Goal: Task Accomplishment & Management: Manage account settings

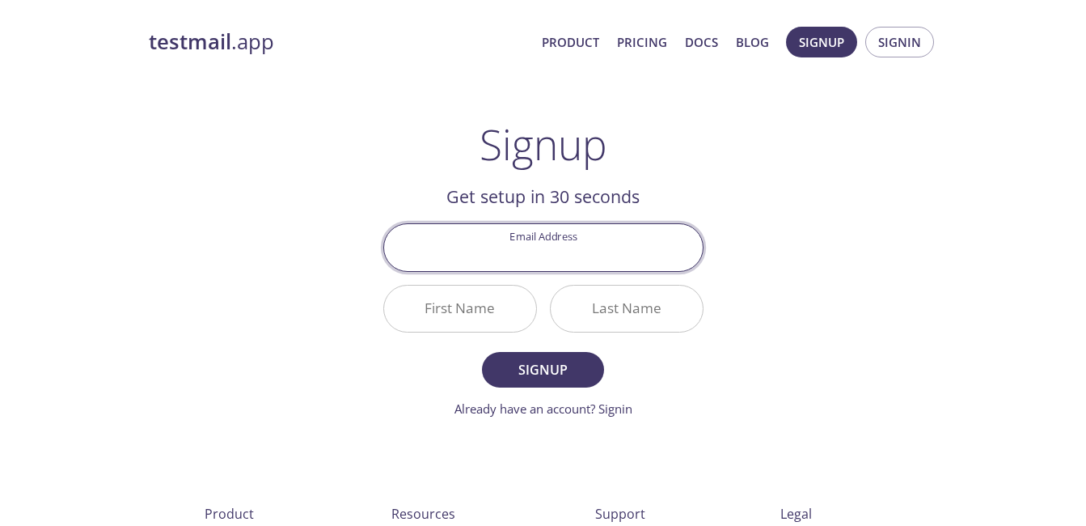
click at [507, 269] on input "Email Address" at bounding box center [543, 247] width 319 height 46
type input "abhaygayakvad3@gmail.com"
click at [463, 302] on input "First Name" at bounding box center [460, 308] width 152 height 46
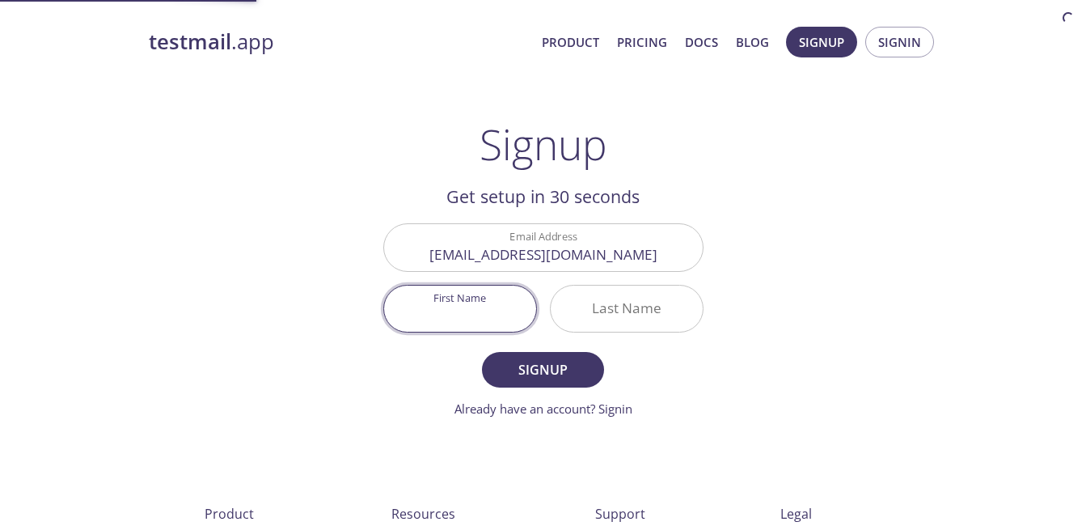
click at [792, 292] on div "testmail .app Product Pricing Docs Blog Signup Signin Signup Get setup in 30 se…" at bounding box center [543, 387] width 828 height 742
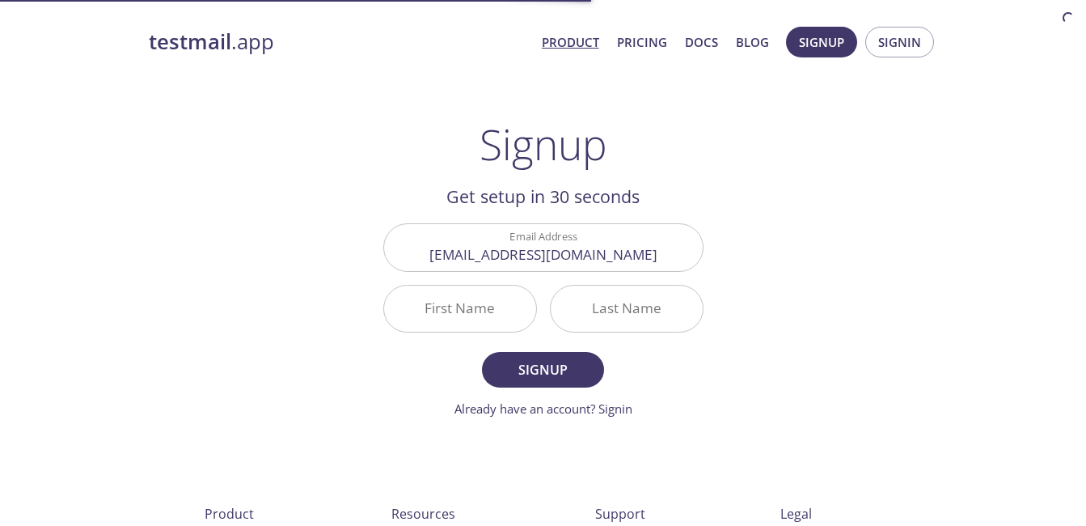
click at [591, 42] on link "Product" at bounding box center [570, 42] width 57 height 21
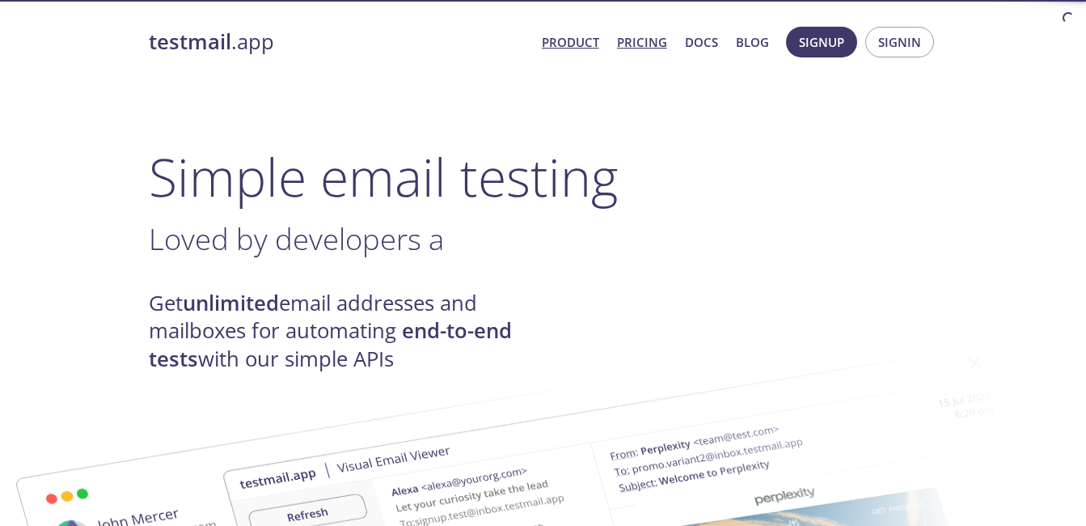
click at [625, 44] on link "Pricing" at bounding box center [642, 42] width 50 height 21
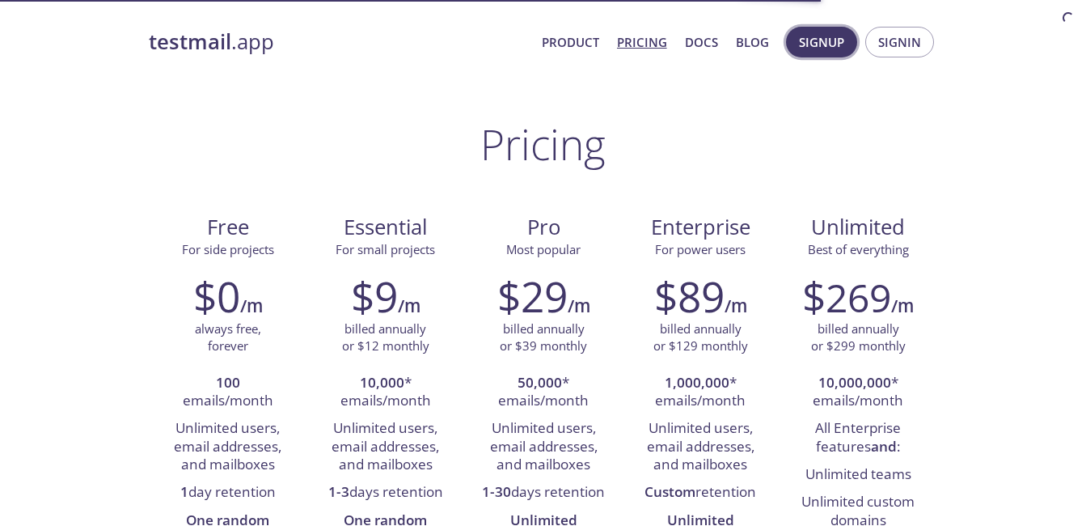
click at [822, 46] on span "Signup" at bounding box center [821, 42] width 45 height 21
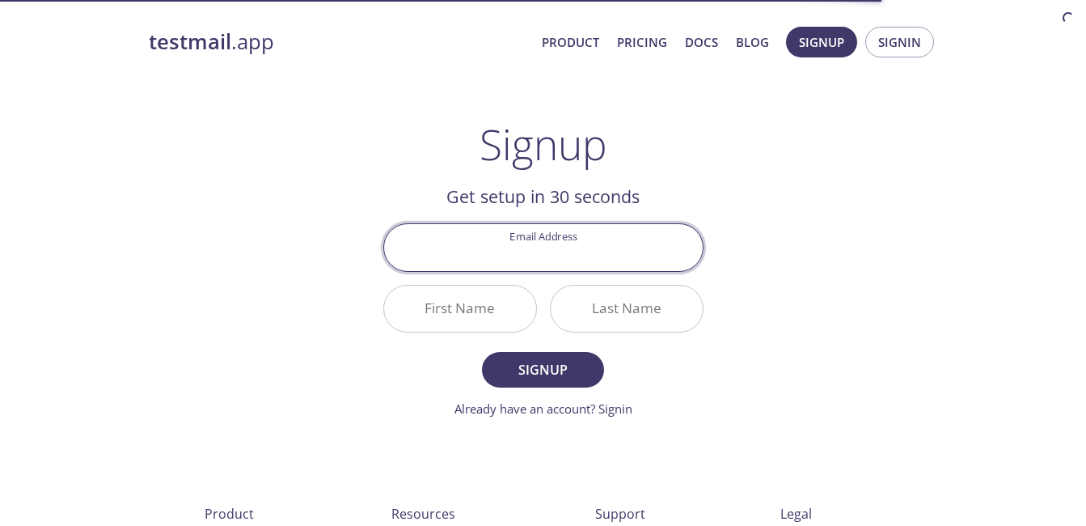
click at [616, 249] on input "Email Address" at bounding box center [543, 247] width 319 height 46
type input "[EMAIL_ADDRESS][DOMAIN_NAME]"
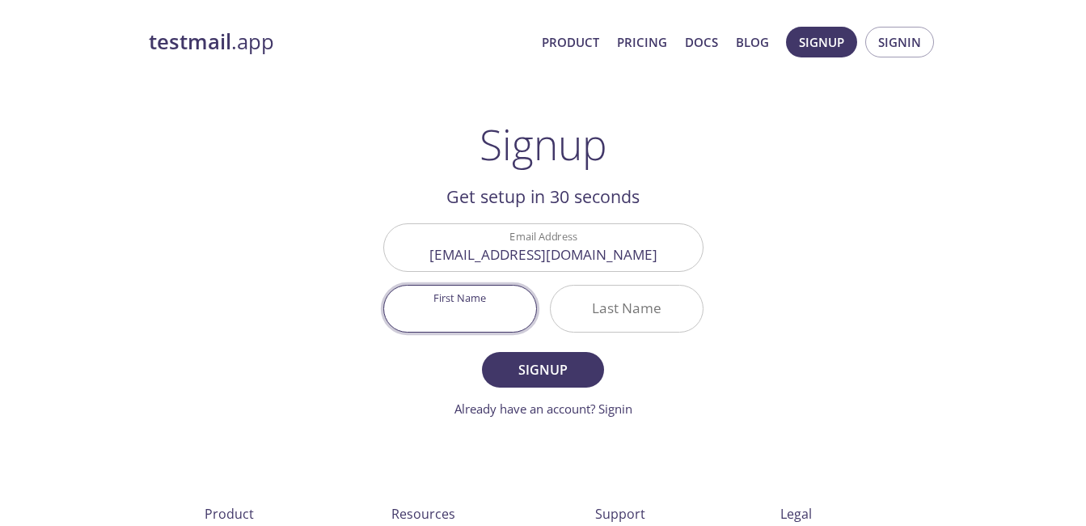
click at [410, 298] on input "First Name" at bounding box center [460, 308] width 152 height 46
click at [761, 271] on div "testmail .app Product Pricing Docs Blog Signup Signin Signup Get setup in 30 se…" at bounding box center [543, 387] width 828 height 742
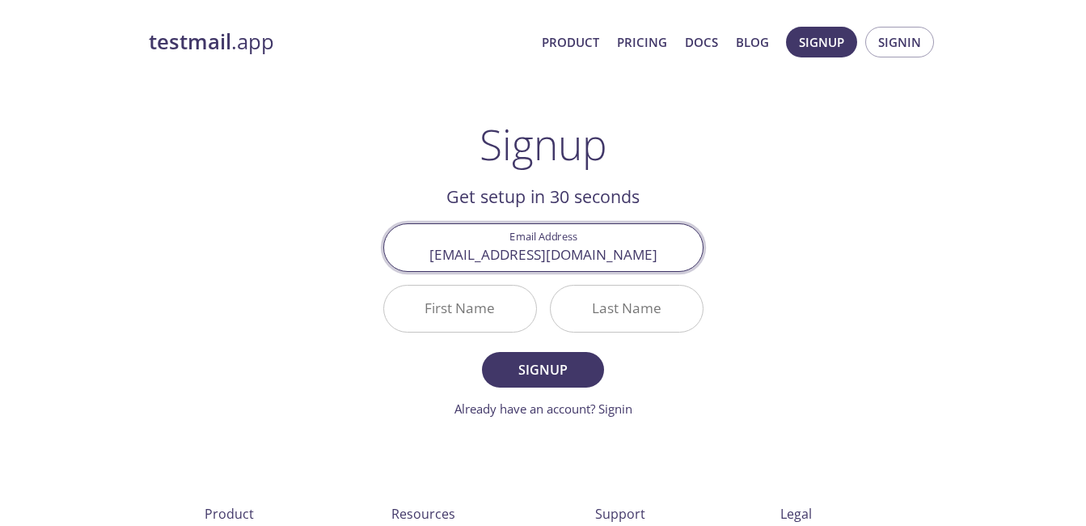
drag, startPoint x: 680, startPoint y: 260, endPoint x: 375, endPoint y: 242, distance: 305.4
click at [375, 242] on main "Signup Get setup in 30 seconds Email Address abhaygayakvad3@gmail.com First Nam…" at bounding box center [543, 269] width 359 height 298
type input "hax4us321@gmail.com"
click at [412, 313] on input "First Name" at bounding box center [460, 308] width 152 height 46
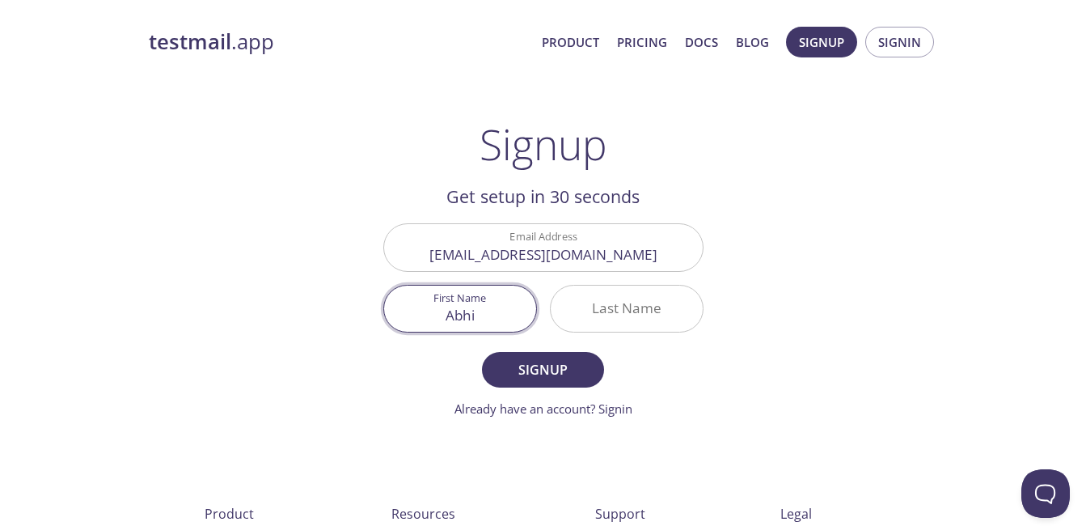
type input "Abhi"
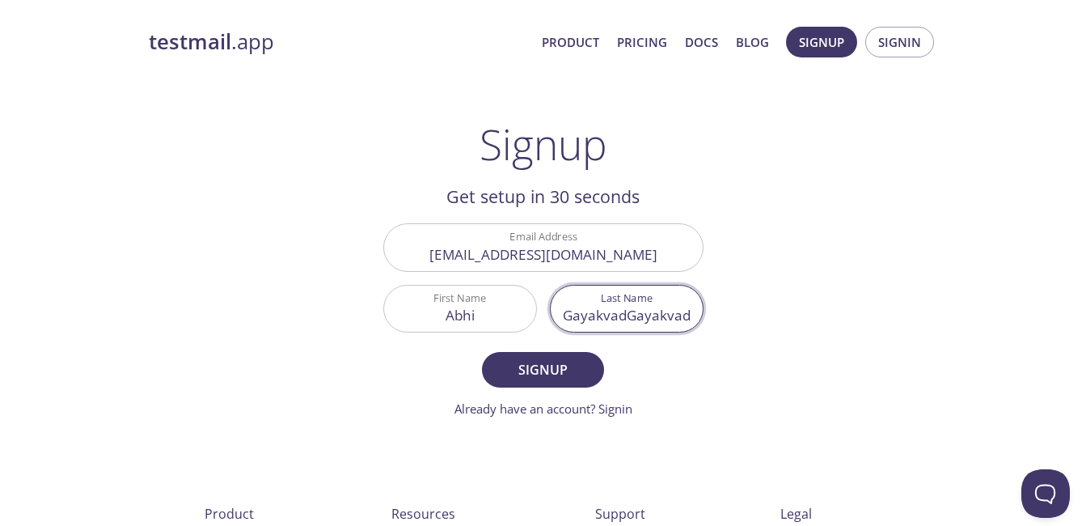
drag, startPoint x: 623, startPoint y: 320, endPoint x: 516, endPoint y: 327, distance: 107.7
click at [516, 327] on div "Email Address hax4us321@gmail.com First Name Abhi Last Name GayakvadGayakvad" at bounding box center [543, 278] width 333 height 122
type input "Gayakvad"
click at [745, 383] on div "testmail .app Product Pricing Docs Blog Signup Signin Signup Get setup in 30 se…" at bounding box center [543, 387] width 828 height 742
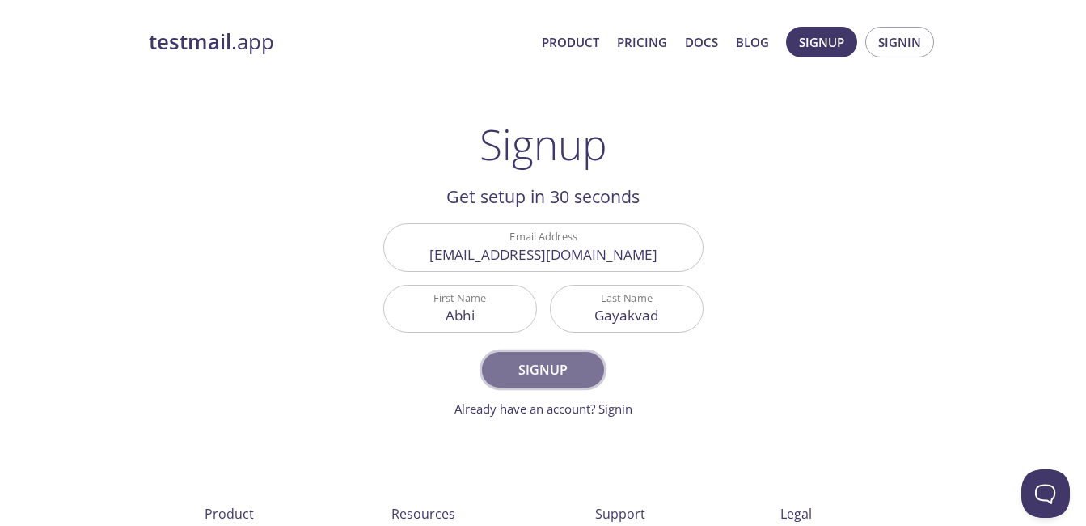
click at [571, 364] on span "Signup" at bounding box center [543, 369] width 86 height 23
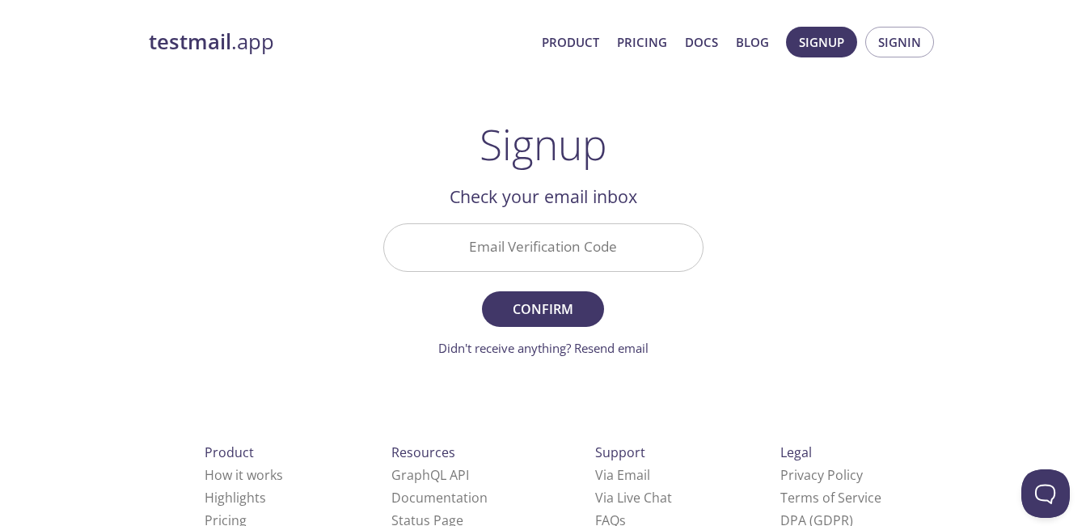
click at [631, 251] on input "Email Verification Code" at bounding box center [543, 247] width 319 height 46
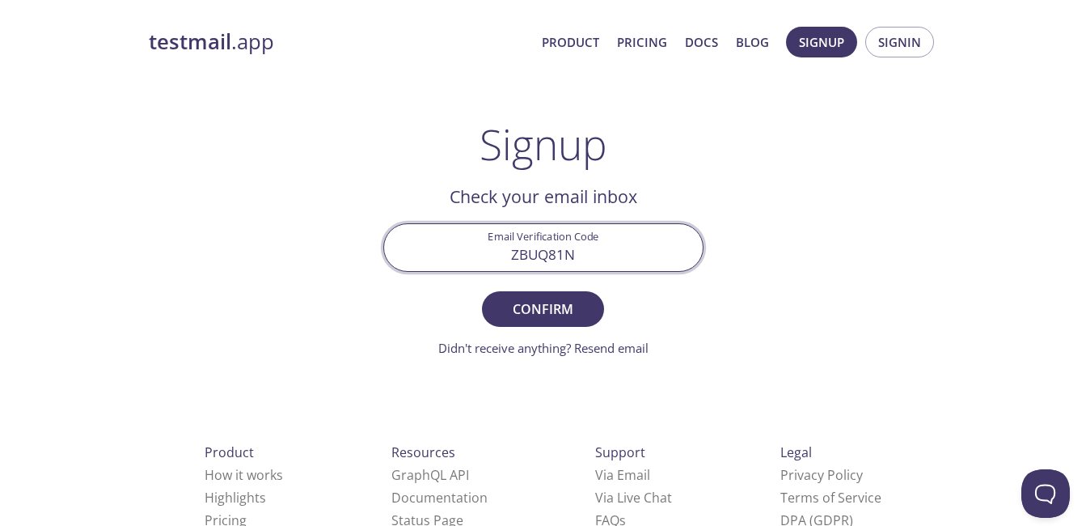
type input "ZBUQ81N"
click at [482, 291] on button "Confirm" at bounding box center [542, 309] width 121 height 36
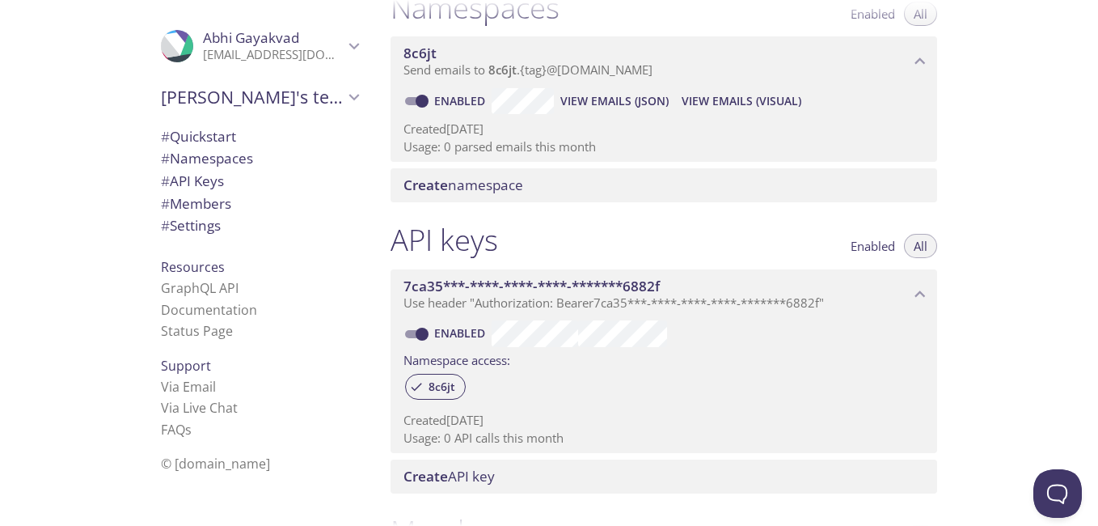
scroll to position [243, 0]
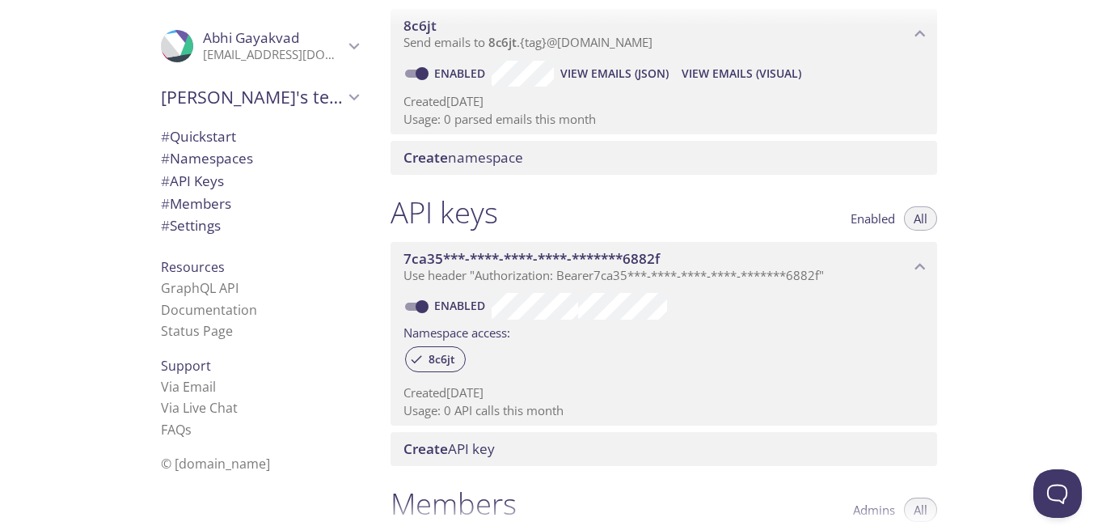
click at [771, 239] on div "7ca35***-****-****-****-*******6882f Use header "Authorization: Bearer 7ca35***…" at bounding box center [664, 330] width 547 height 190
click at [769, 255] on span "7ca35***-****-****-****-*******6882f" at bounding box center [656, 259] width 506 height 18
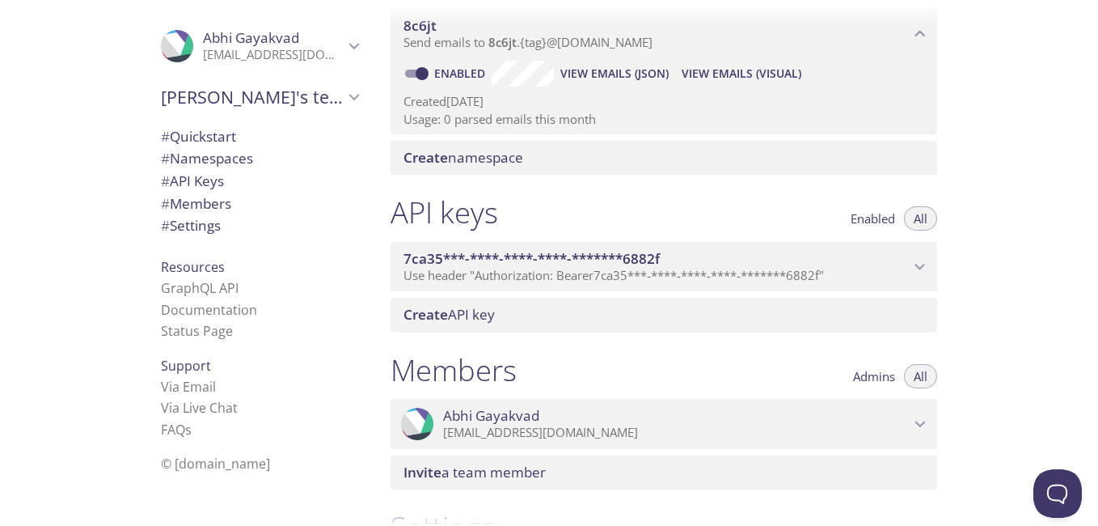
click at [775, 257] on span "7ca35***-****-****-****-*******6882f" at bounding box center [656, 259] width 506 height 18
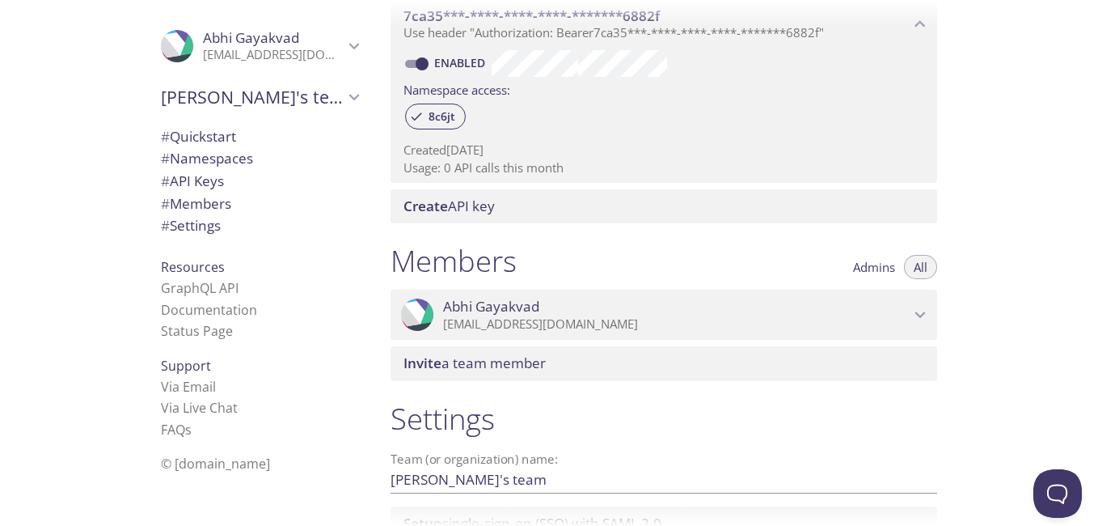
scroll to position [566, 0]
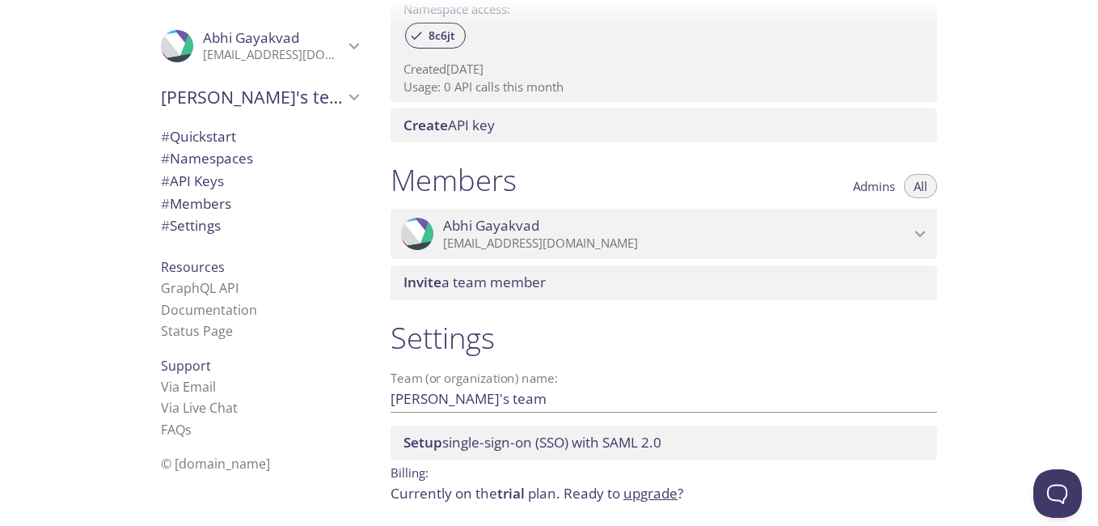
click at [713, 240] on p "hax4us321@gmail.com" at bounding box center [676, 243] width 467 height 16
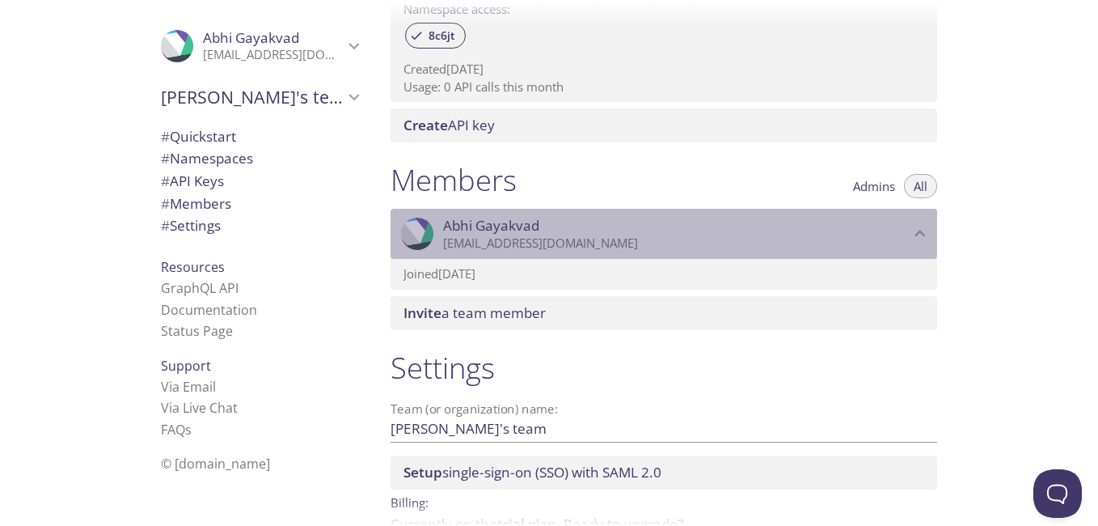
click at [608, 244] on p "hax4us321@gmail.com" at bounding box center [676, 243] width 467 height 16
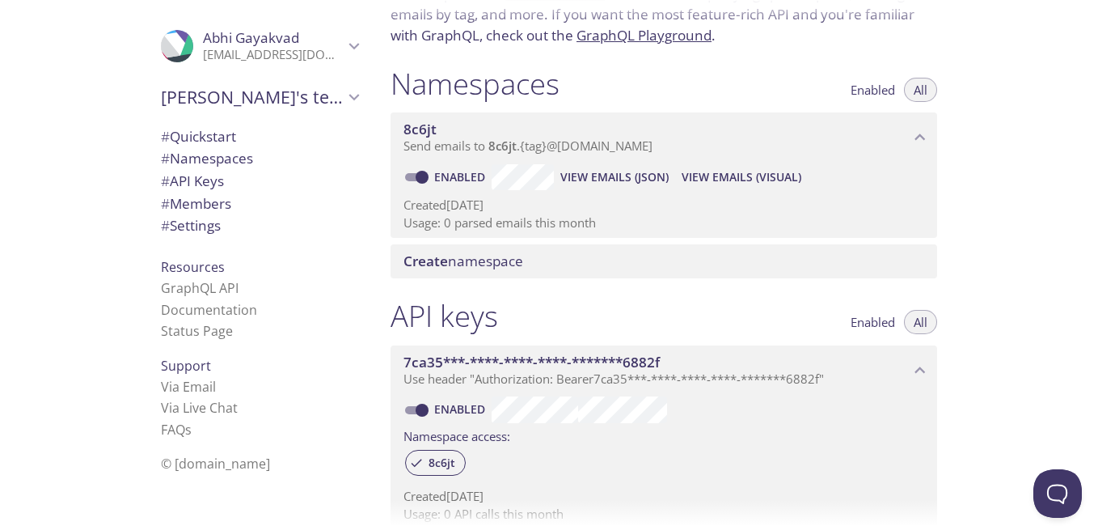
scroll to position [0, 0]
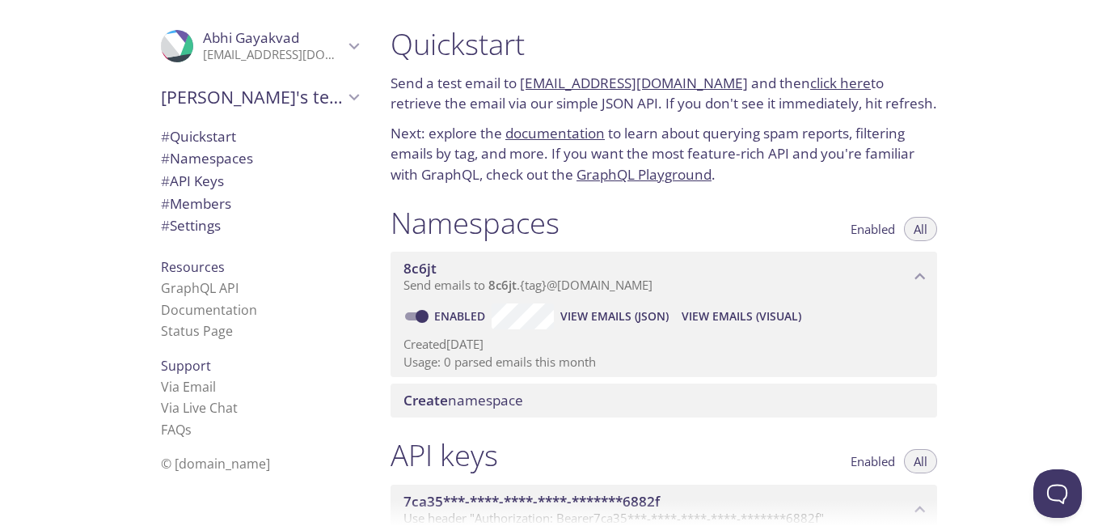
click at [559, 133] on link "documentation" at bounding box center [554, 133] width 99 height 19
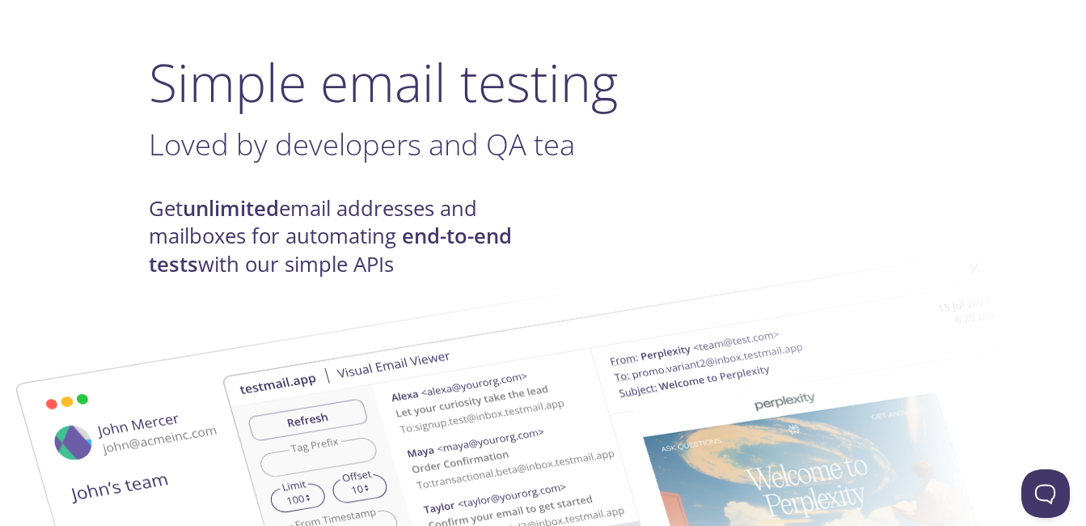
scroll to position [243, 0]
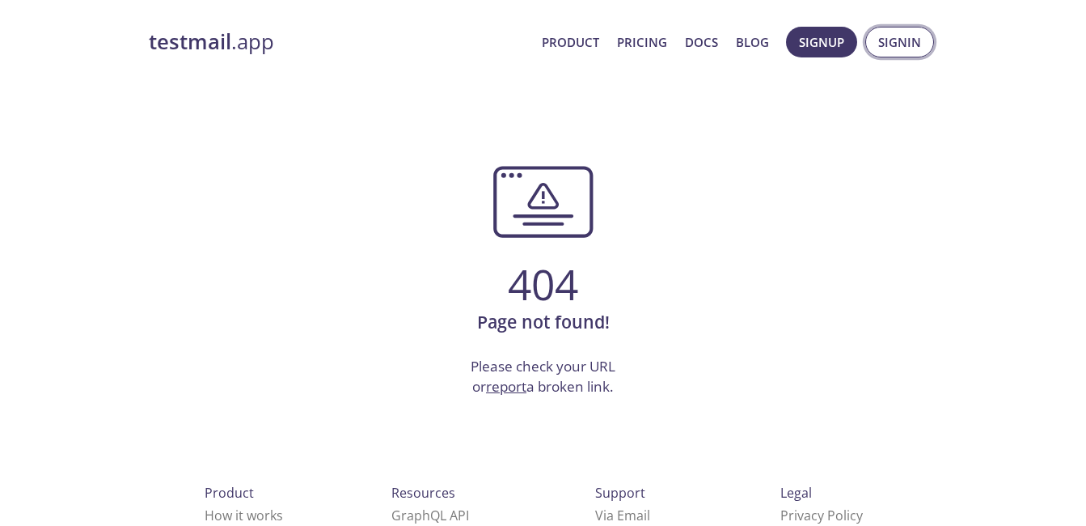
click at [911, 41] on span "Signin" at bounding box center [899, 42] width 43 height 21
click at [826, 45] on span "Signup" at bounding box center [821, 42] width 45 height 21
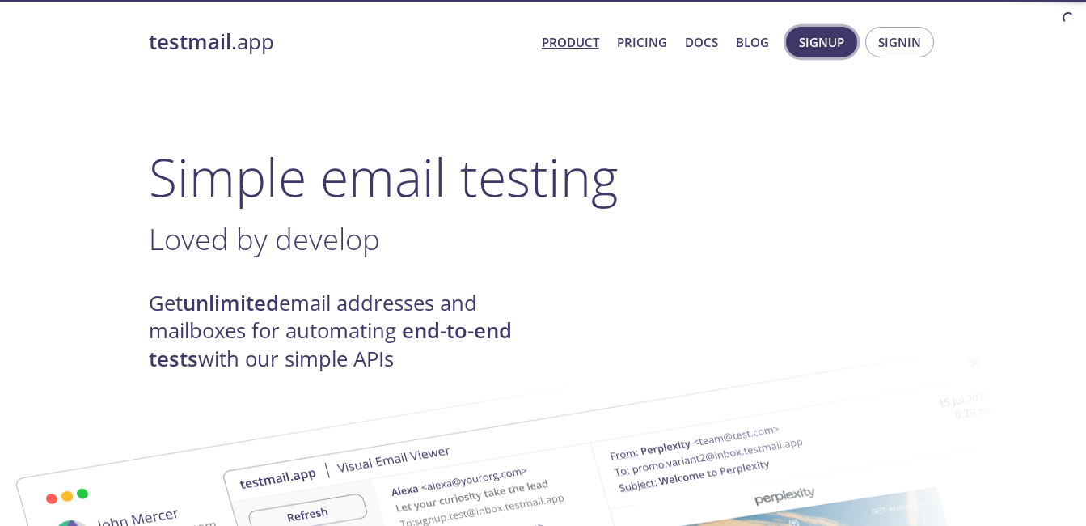
drag, startPoint x: 0, startPoint y: 0, endPoint x: 881, endPoint y: 37, distance: 882.1
click at [844, 37] on span "Signup" at bounding box center [821, 42] width 45 height 21
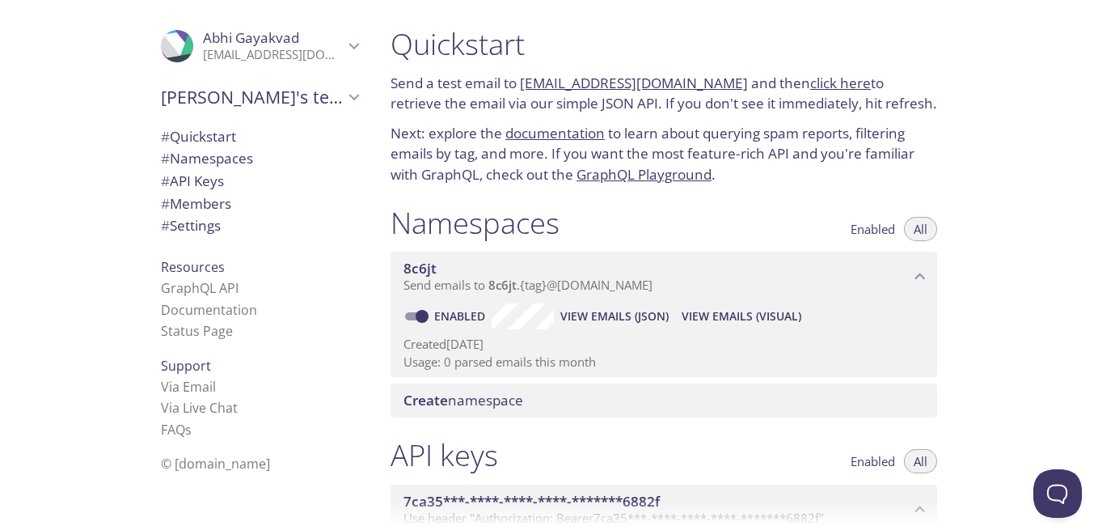
click at [201, 421] on li "FAQ s" at bounding box center [259, 429] width 197 height 21
click at [203, 142] on span "# Quickstart" at bounding box center [198, 136] width 75 height 19
click at [590, 80] on link "8c6jt.test@inbox.testmail.app" at bounding box center [634, 83] width 228 height 19
click at [810, 90] on link "click here" at bounding box center [840, 83] width 61 height 19
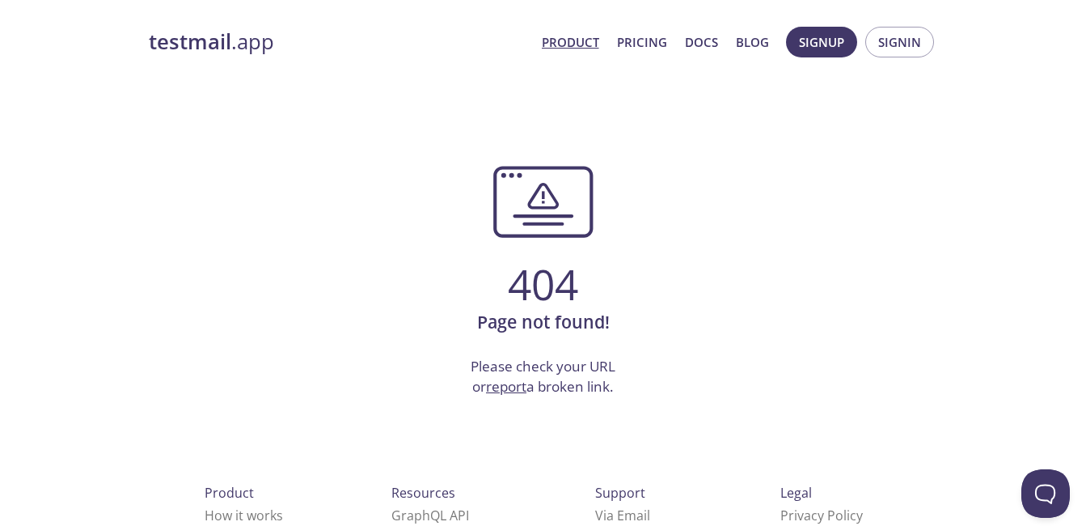
click at [552, 34] on link "Product" at bounding box center [570, 42] width 57 height 21
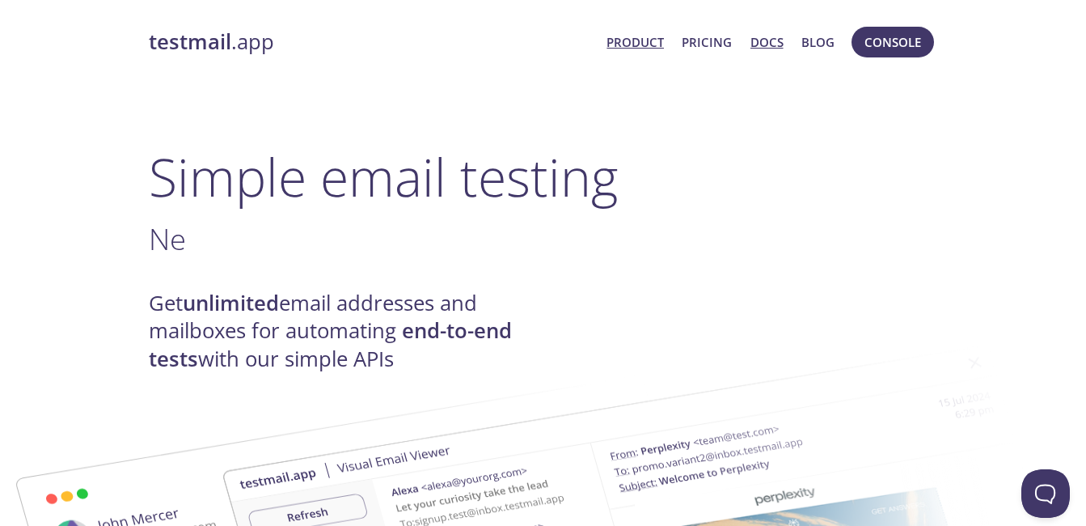
click at [775, 44] on link "Docs" at bounding box center [766, 42] width 33 height 21
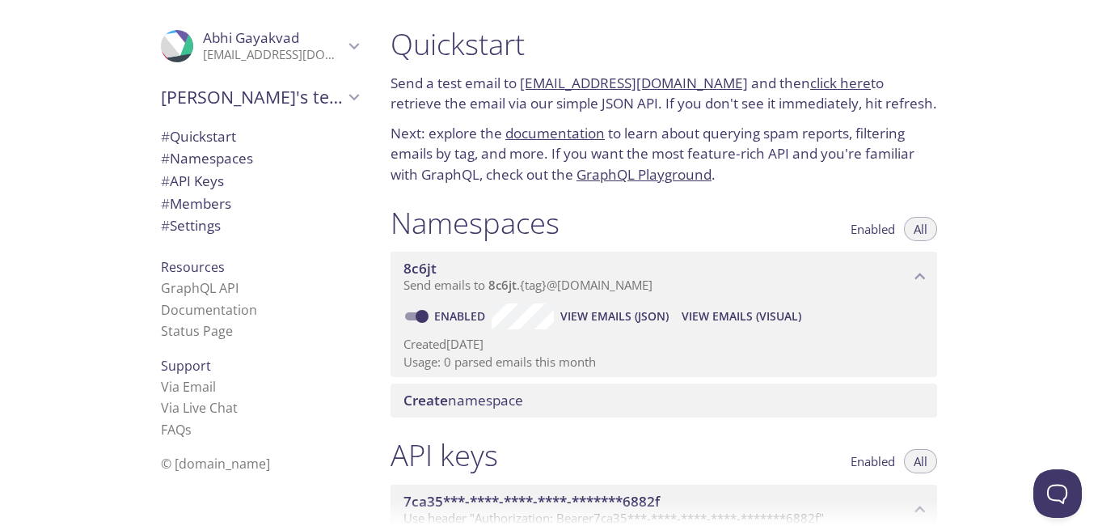
click at [521, 407] on span "Create namespace" at bounding box center [463, 400] width 120 height 19
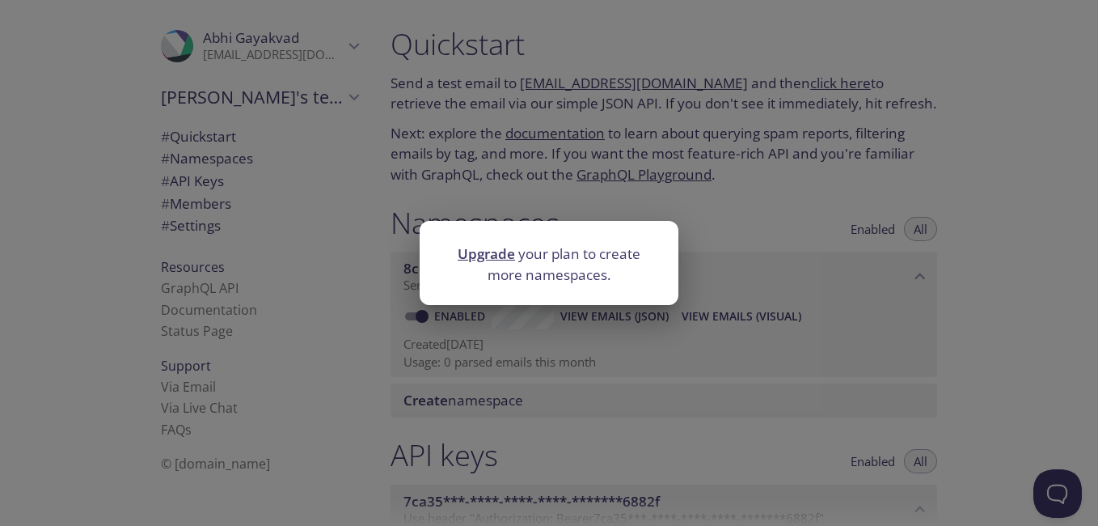
click at [619, 384] on div "Upgrade your plan to create more namespaces." at bounding box center [549, 263] width 1098 height 526
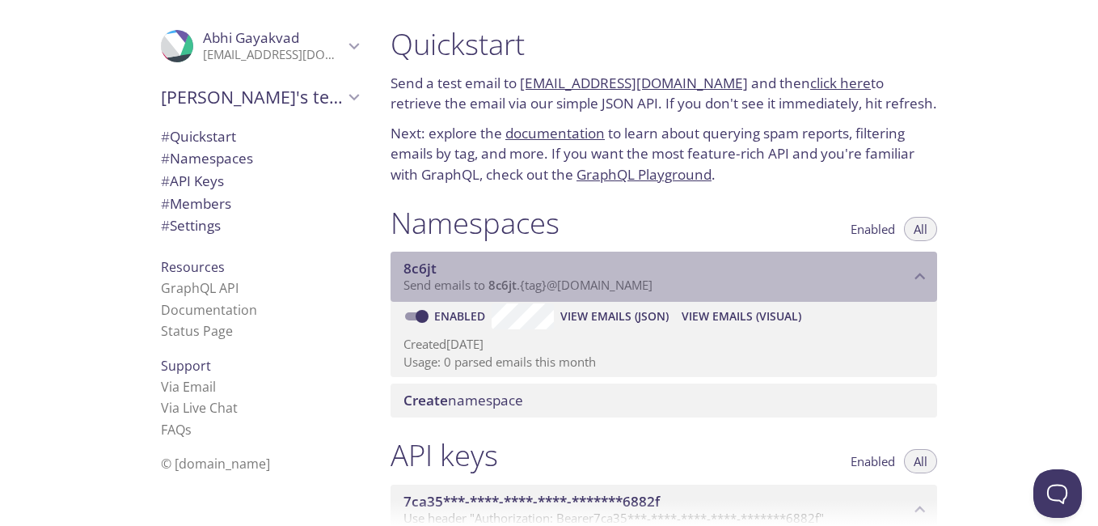
click at [924, 272] on icon "8c6jt namespace" at bounding box center [920, 276] width 21 height 21
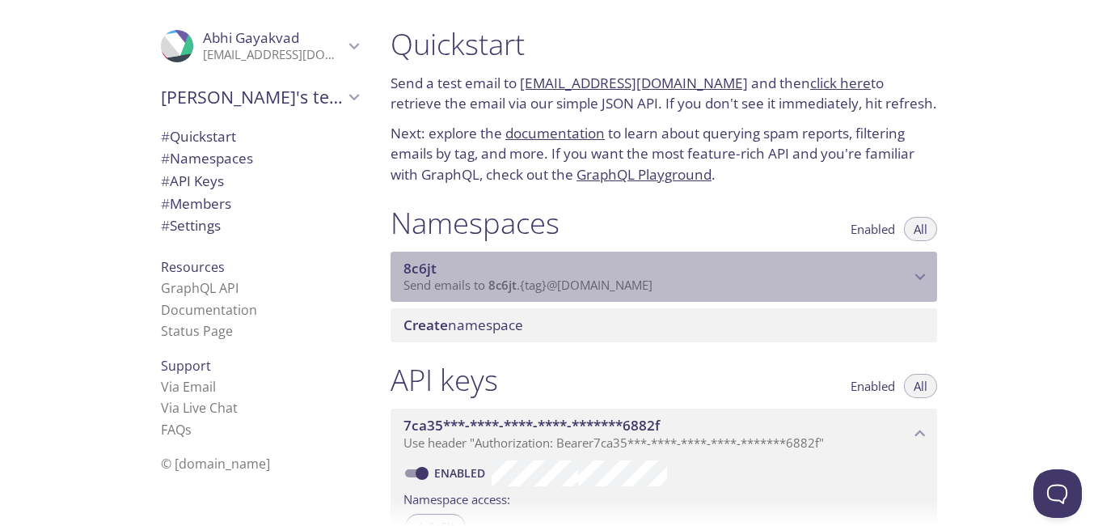
click at [924, 272] on icon "8c6jt namespace" at bounding box center [920, 276] width 21 height 21
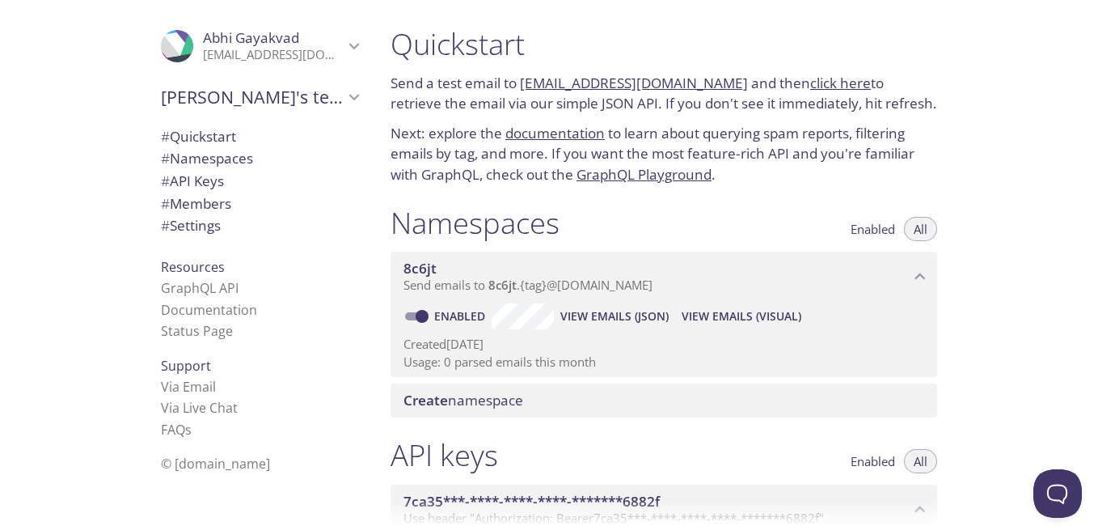
click at [651, 319] on span "View Emails (JSON)" at bounding box center [614, 315] width 108 height 19
click at [914, 229] on span "All" at bounding box center [921, 229] width 14 height 0
click at [876, 229] on span "Enabled" at bounding box center [873, 229] width 44 height 0
click at [918, 229] on span "All" at bounding box center [921, 229] width 14 height 0
click at [910, 274] on icon "8c6jt namespace" at bounding box center [920, 276] width 21 height 21
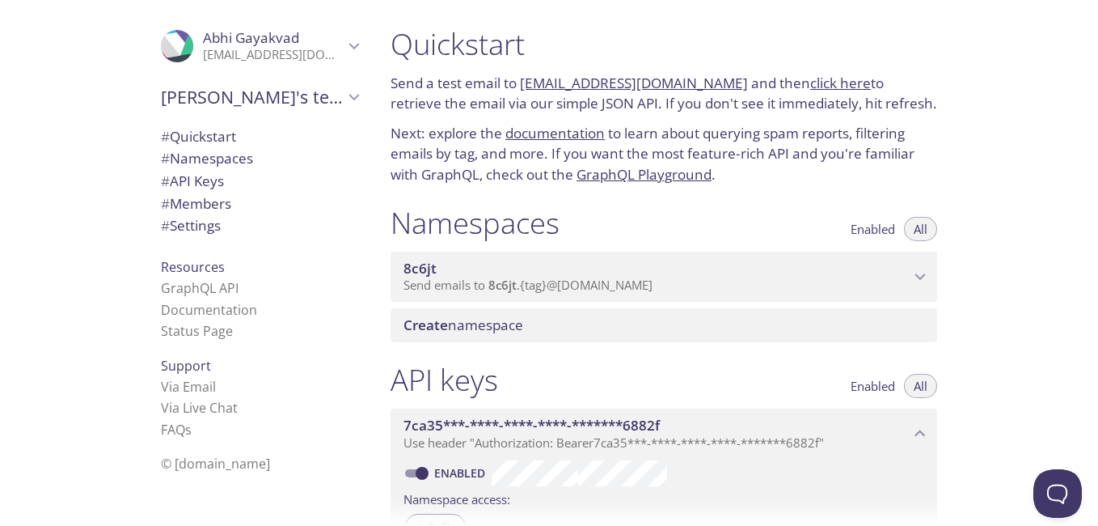
click at [1050, 332] on div "Quickstart Send a test email to 8c6jt.test@inbox.testmail.app and then click he…" at bounding box center [738, 263] width 720 height 526
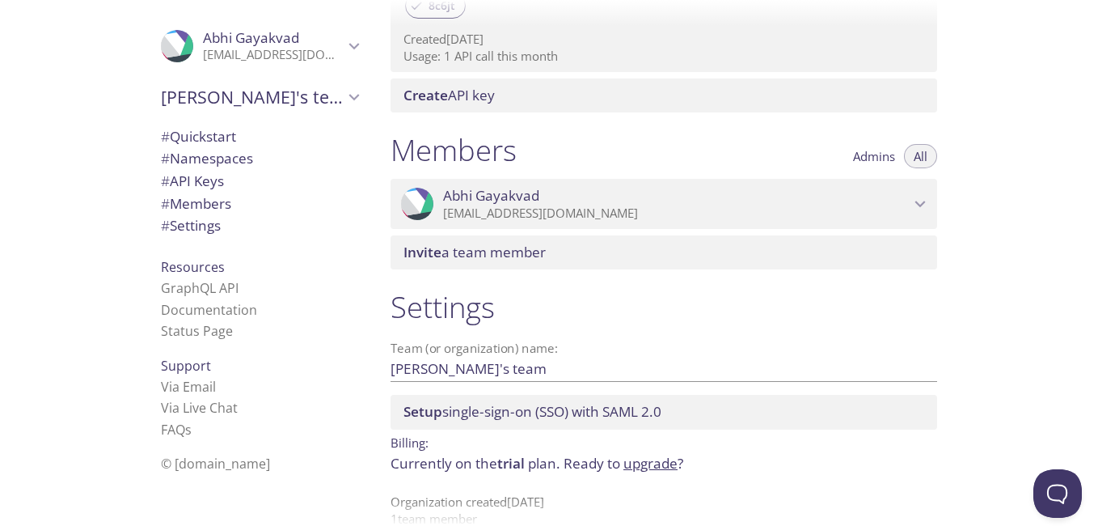
scroll to position [549, 0]
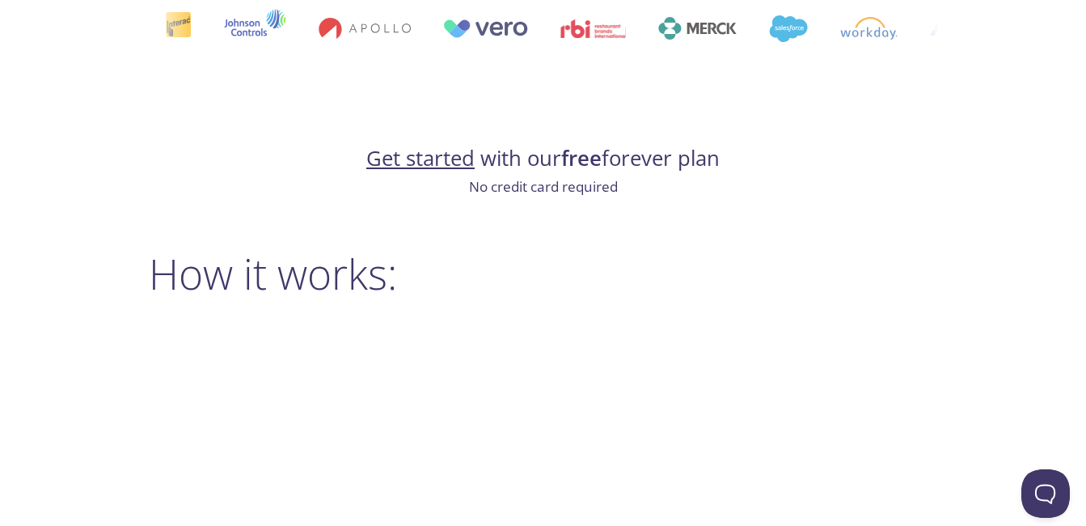
scroll to position [970, 0]
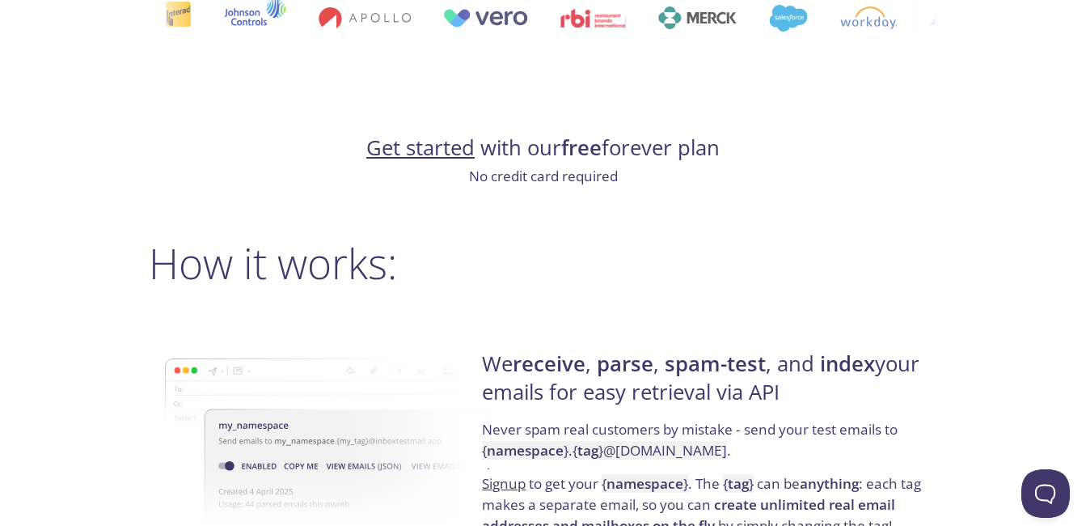
click at [411, 152] on link "Get started" at bounding box center [420, 147] width 108 height 28
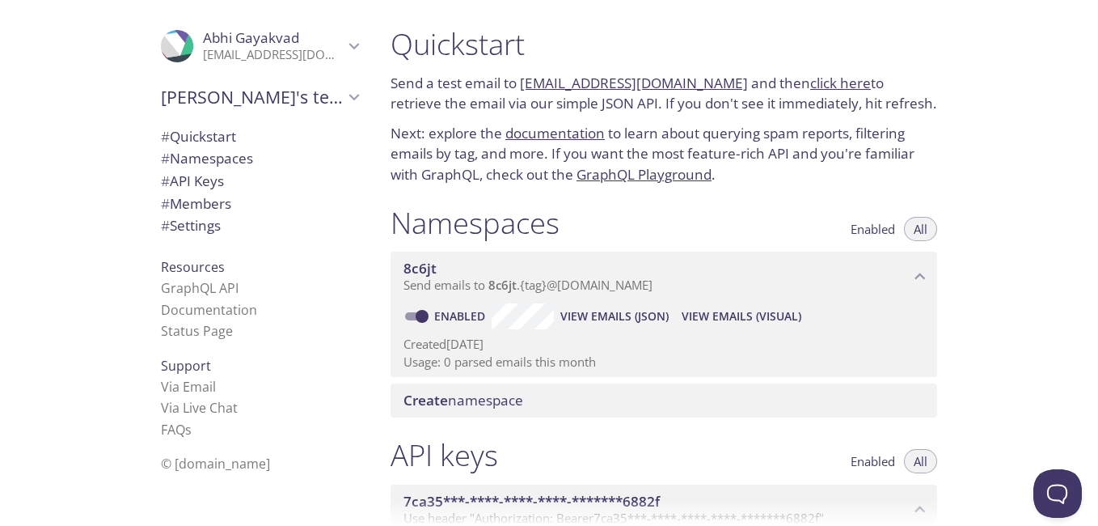
click at [580, 82] on link "8c6jt.test@inbox.testmail.app" at bounding box center [634, 83] width 228 height 19
click at [536, 83] on link "8c6jt.test@inbox.testmail.app" at bounding box center [634, 83] width 228 height 19
click at [547, 84] on link "8c6jt.test@inbox.testmail.app" at bounding box center [634, 83] width 228 height 19
click at [588, 86] on link "8c6jt.test@inbox.testmail.app" at bounding box center [634, 83] width 228 height 19
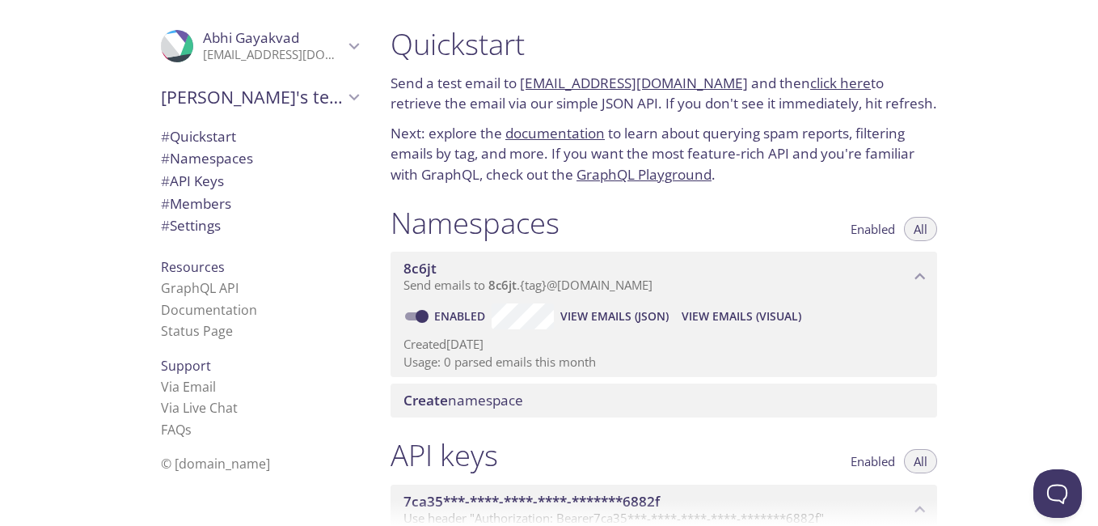
click at [588, 86] on link "8c6jt.test@inbox.testmail.app" at bounding box center [634, 83] width 228 height 19
click at [603, 82] on link "8c6jt.test@inbox.testmail.app" at bounding box center [634, 83] width 228 height 19
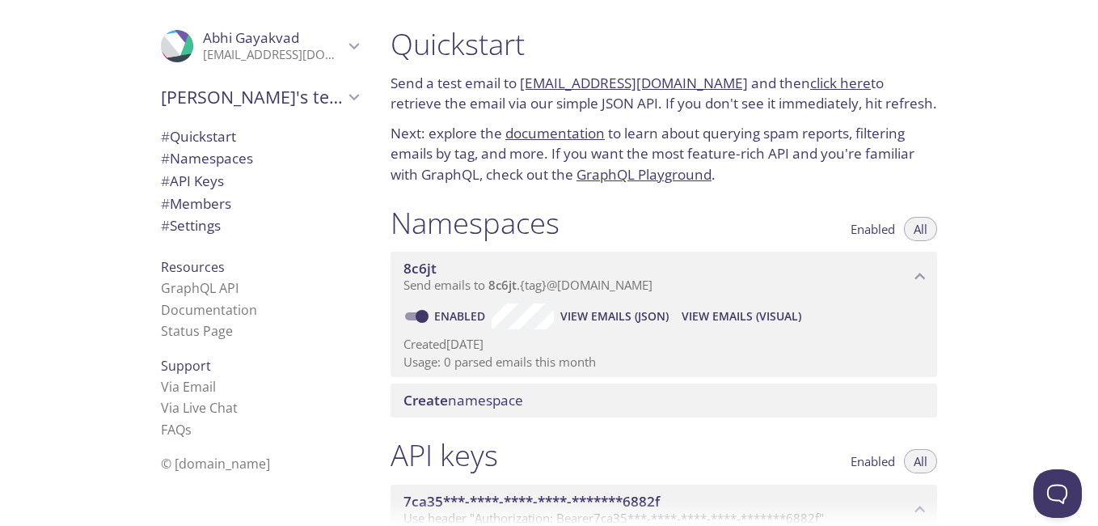
click at [603, 82] on link "8c6jt.test@inbox.testmail.app" at bounding box center [634, 83] width 228 height 19
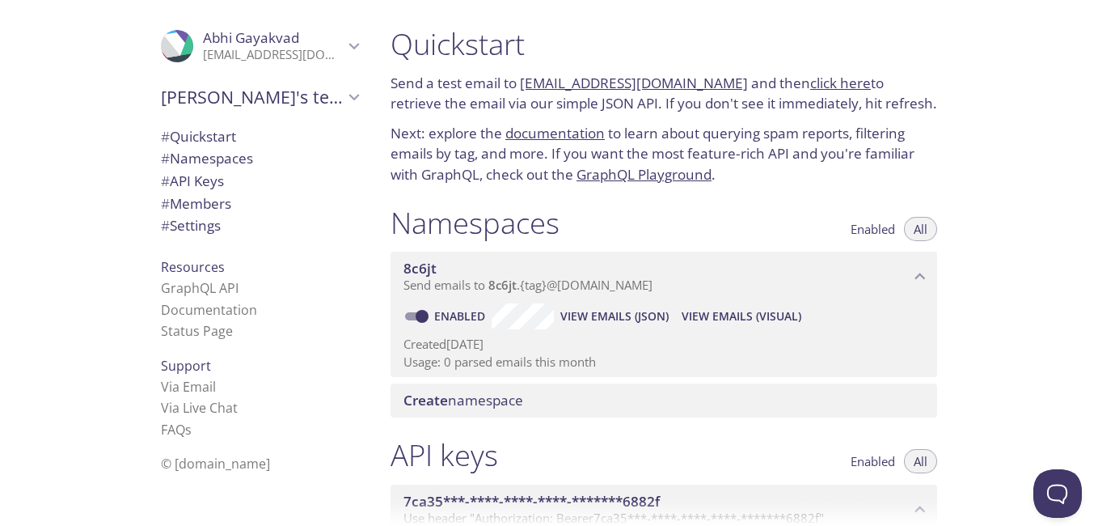
click at [603, 82] on link "8c6jt.test@inbox.testmail.app" at bounding box center [634, 83] width 228 height 19
click at [810, 85] on link "click here" at bounding box center [840, 83] width 61 height 19
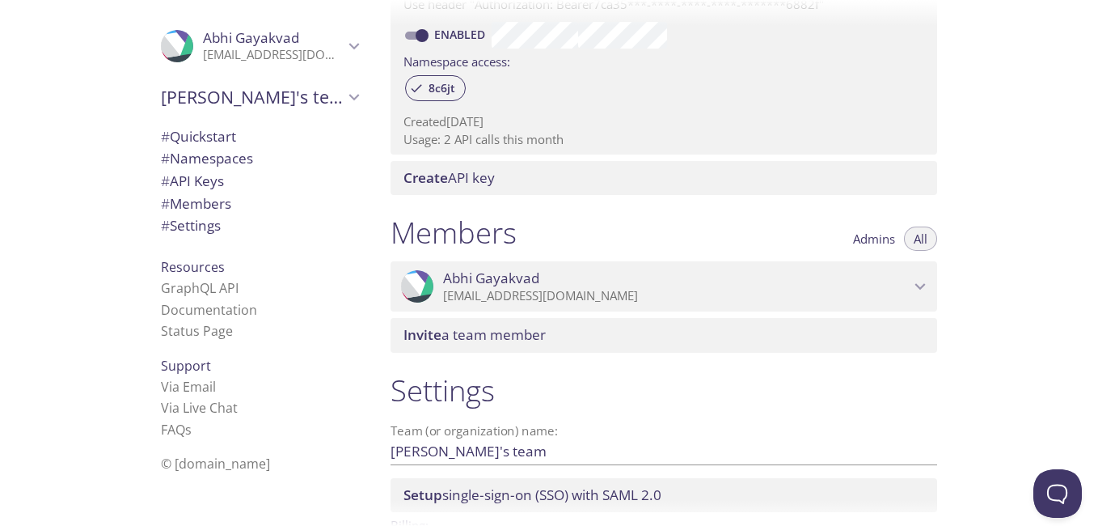
scroll to position [485, 0]
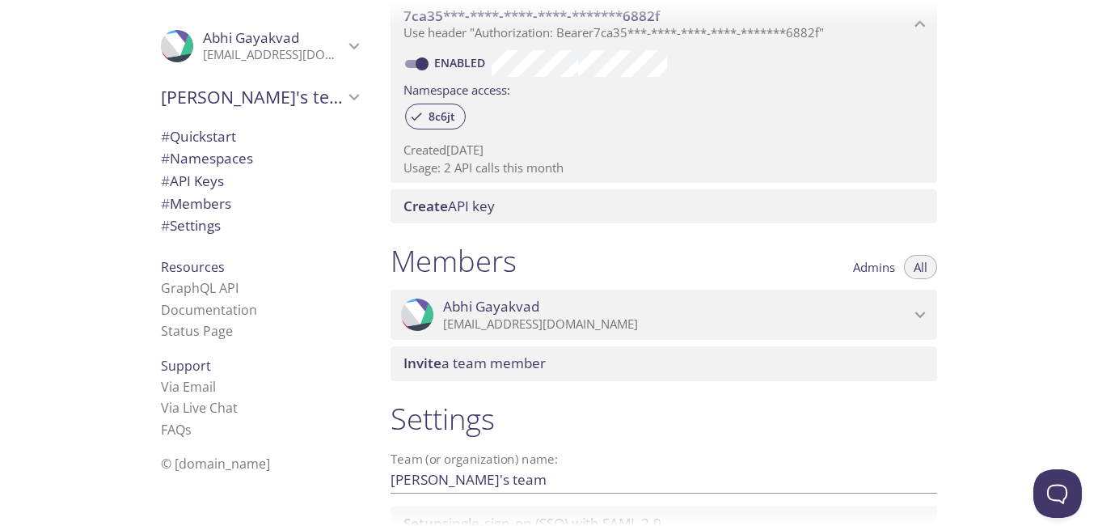
click at [517, 209] on span "Create API key" at bounding box center [666, 206] width 527 height 18
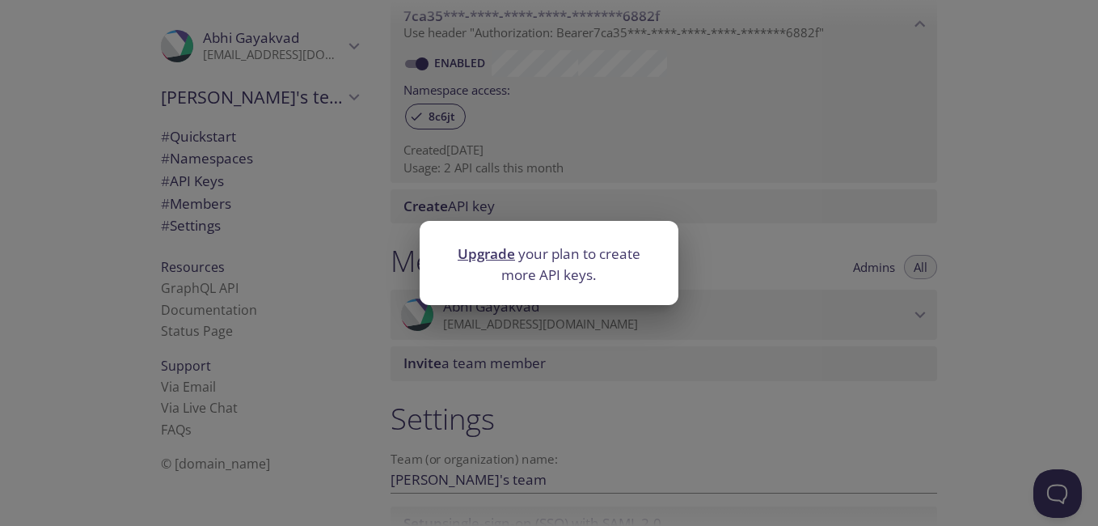
click at [855, 403] on div "Upgrade your plan to create more API keys." at bounding box center [549, 263] width 1098 height 526
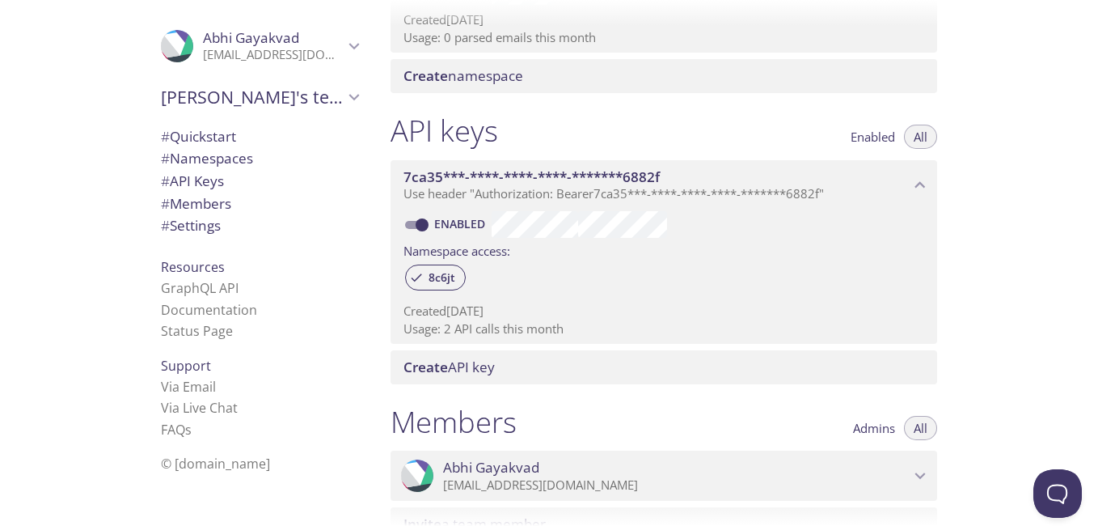
scroll to position [323, 0]
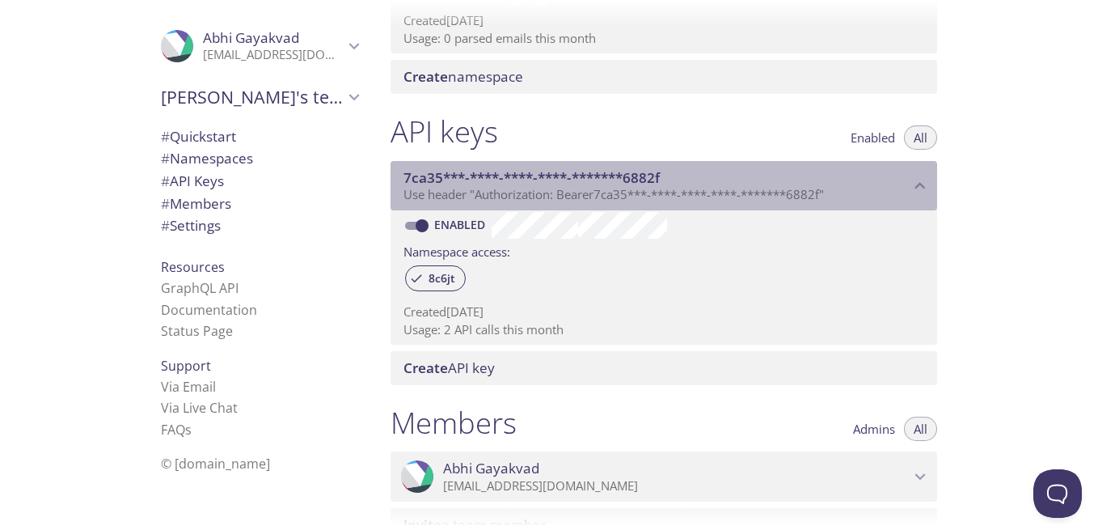
click at [849, 193] on p "Use header "Authorization: Bearer 7ca35***-****-****-****-*******6882f "" at bounding box center [656, 195] width 506 height 16
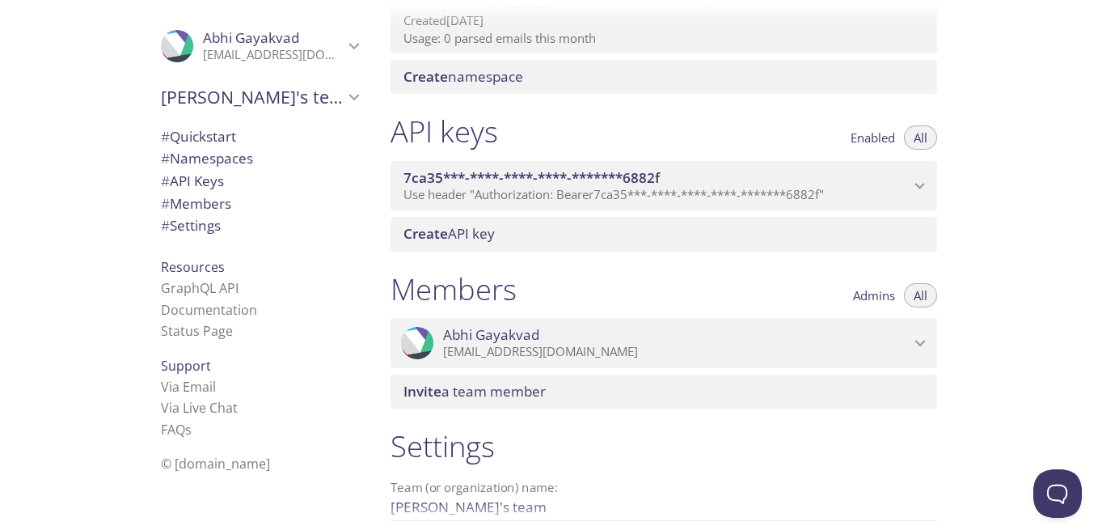
click at [849, 193] on p "Use header "Authorization: Bearer 7ca35***-****-****-****-*******6882f "" at bounding box center [656, 195] width 506 height 16
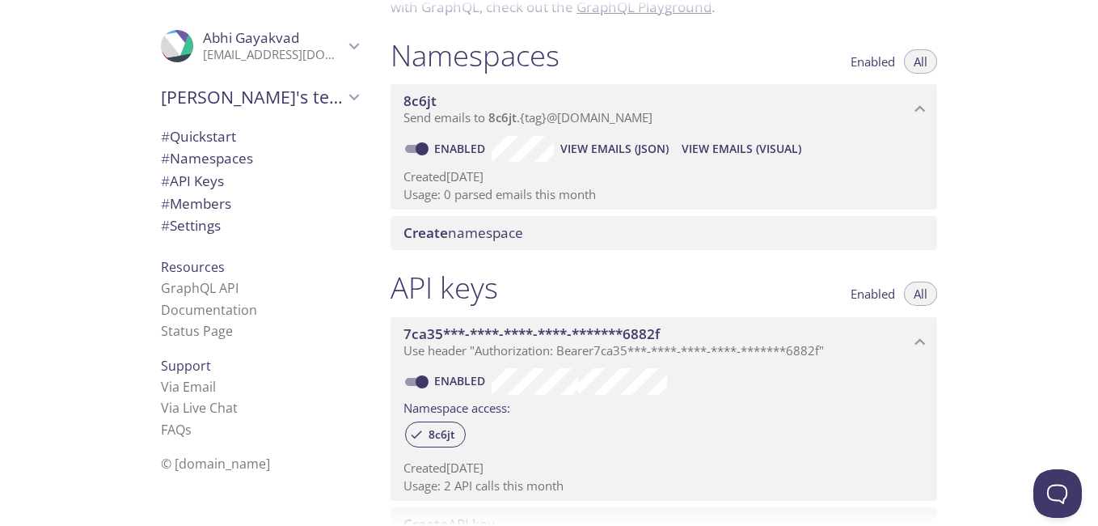
scroll to position [162, 0]
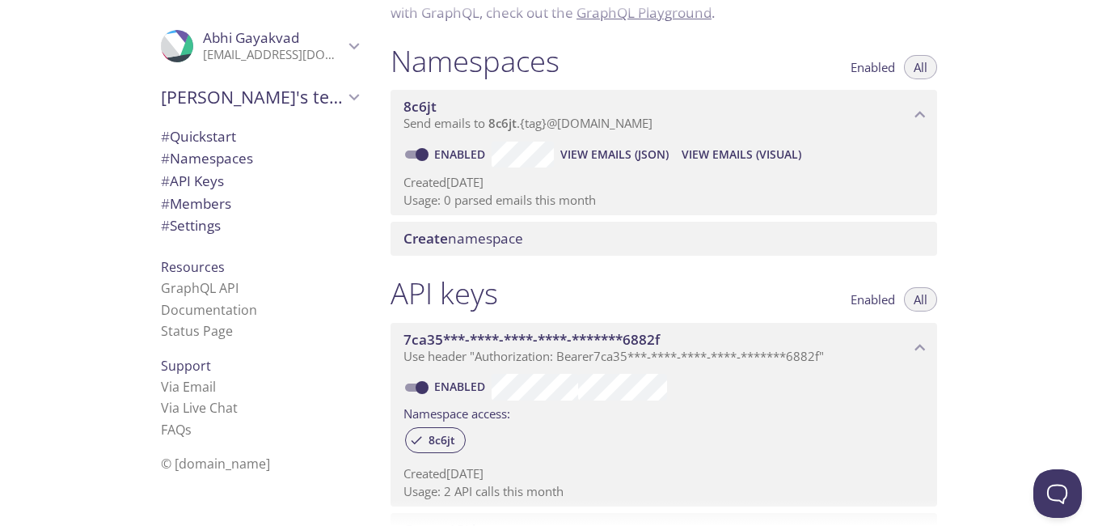
click at [627, 216] on div "Namespaces Enabled All 8c6jt Send emails to 8c6jt . {tag} @inbox.testmail.app E…" at bounding box center [664, 149] width 572 height 233
click at [591, 242] on span "Create namespace" at bounding box center [666, 239] width 527 height 18
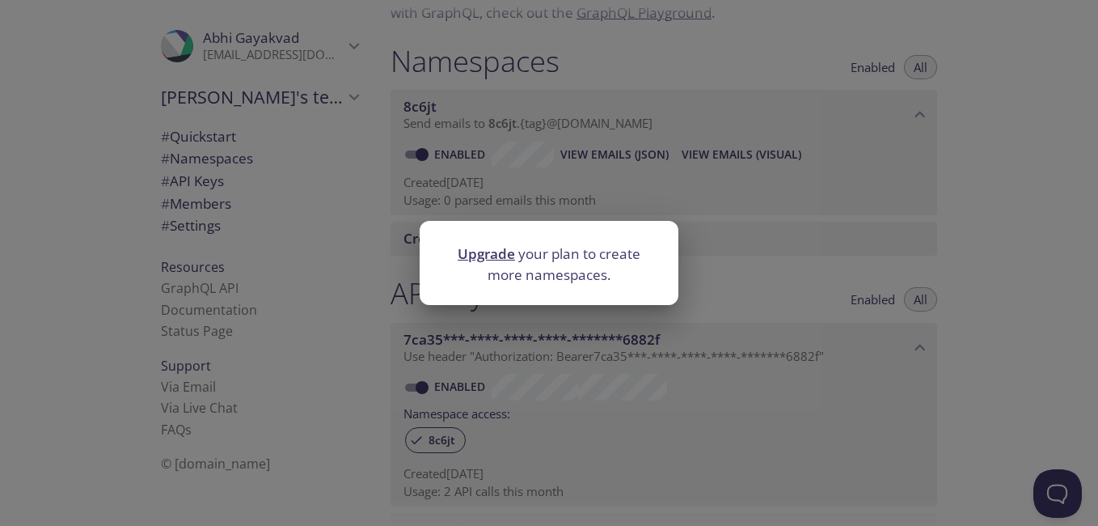
click at [755, 257] on div "Upgrade your plan to create more namespaces." at bounding box center [549, 263] width 1098 height 526
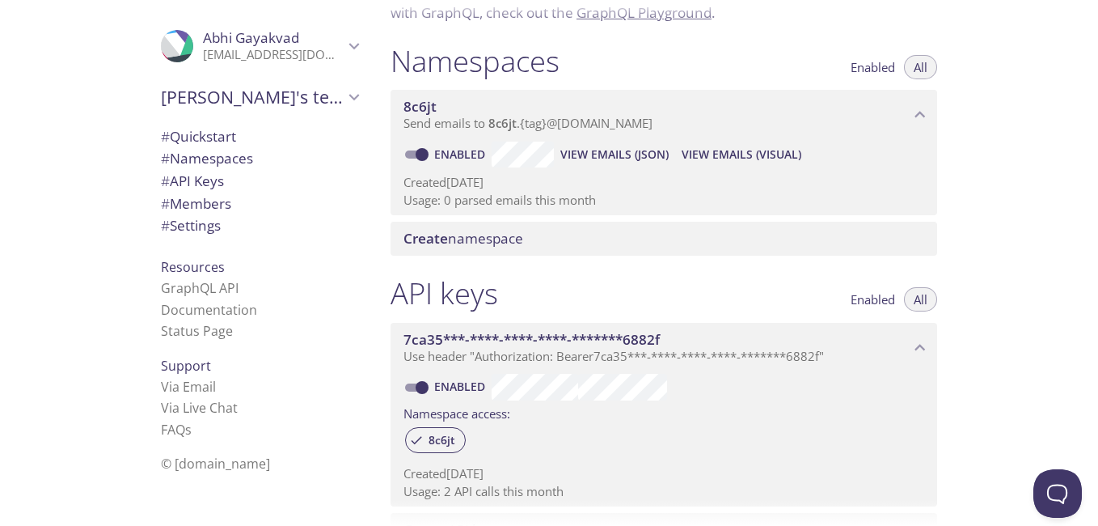
drag, startPoint x: 392, startPoint y: 58, endPoint x: 574, endPoint y: 74, distance: 182.6
click at [577, 74] on div "Namespaces Enabled All" at bounding box center [664, 63] width 547 height 40
click at [536, 60] on h1 "Namespaces" at bounding box center [475, 61] width 169 height 36
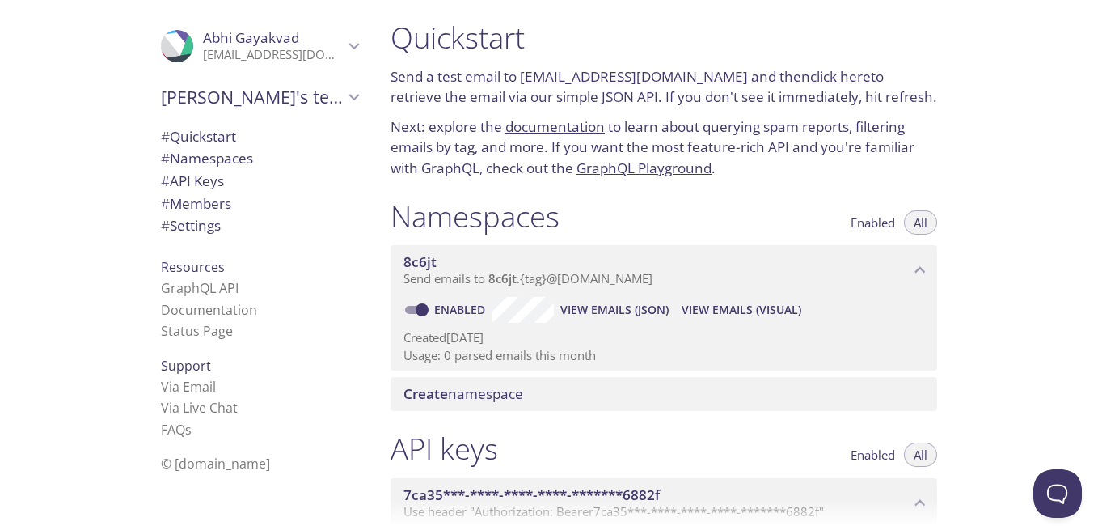
scroll to position [0, 0]
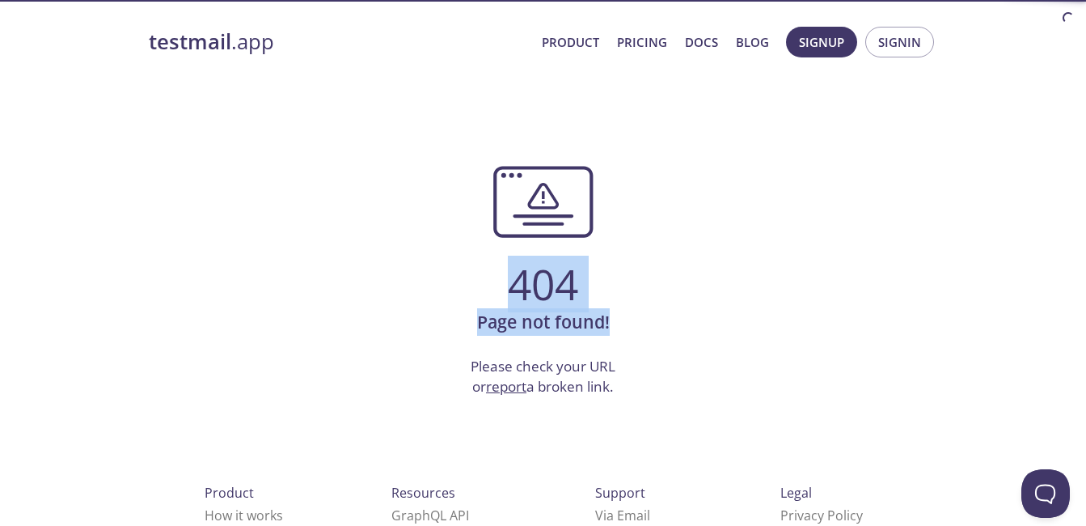
drag, startPoint x: 379, startPoint y: 122, endPoint x: 699, endPoint y: 386, distance: 414.1
click at [699, 386] on div "404 Page not found! Please check your URL or report a broken link." at bounding box center [543, 232] width 789 height 329
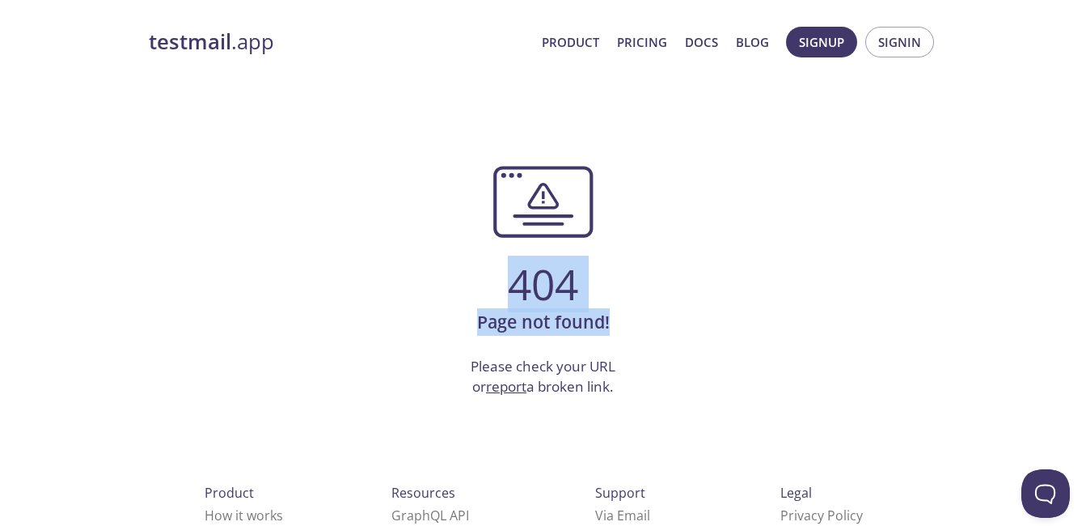
copy div "404 Page not found! Please check your URL or report a broken link."
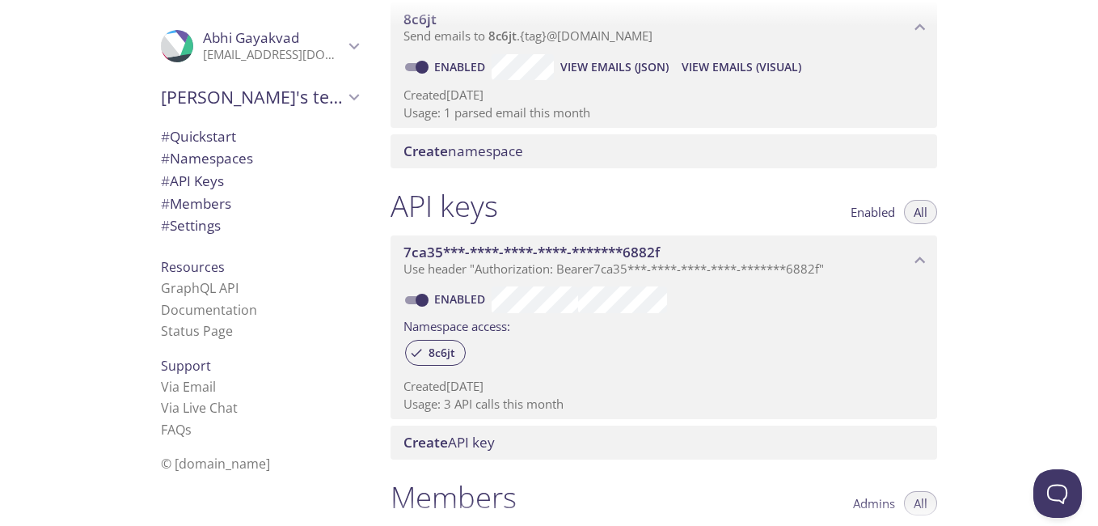
scroll to position [243, 0]
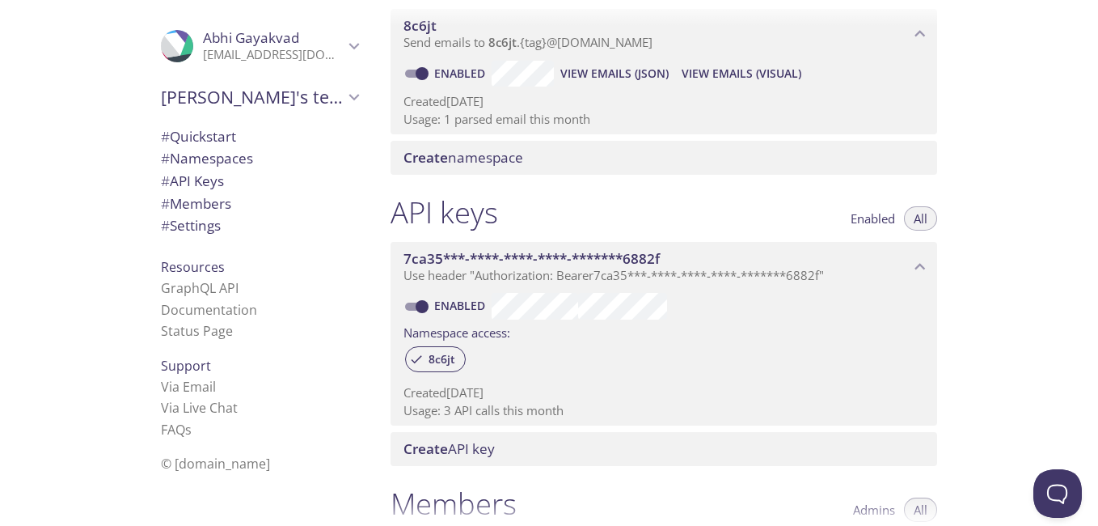
click at [625, 70] on span "View Emails (JSON)" at bounding box center [614, 73] width 108 height 19
click at [703, 78] on span "View Emails (Visual)" at bounding box center [742, 73] width 120 height 19
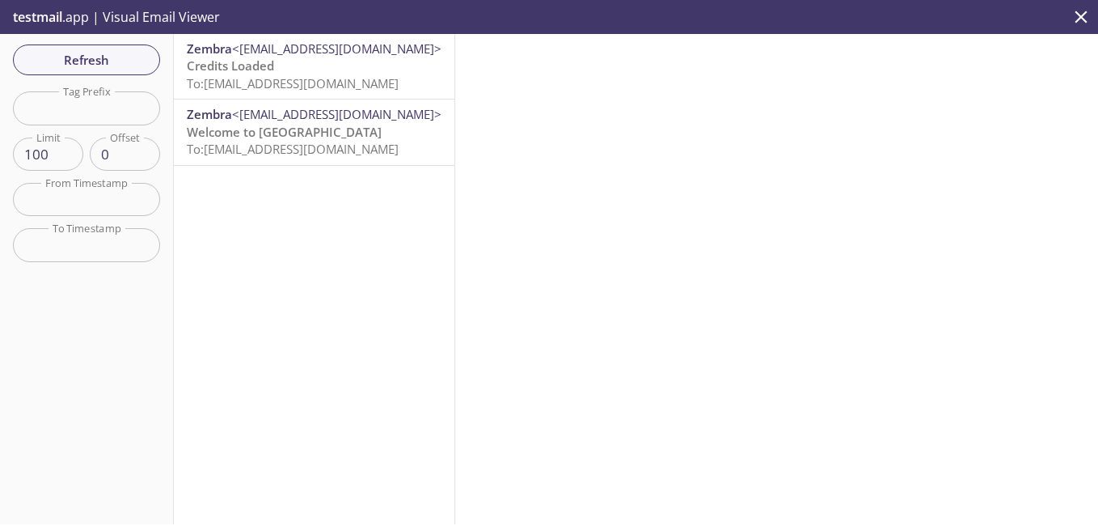
click at [239, 67] on span "Credits Loaded" at bounding box center [230, 65] width 87 height 16
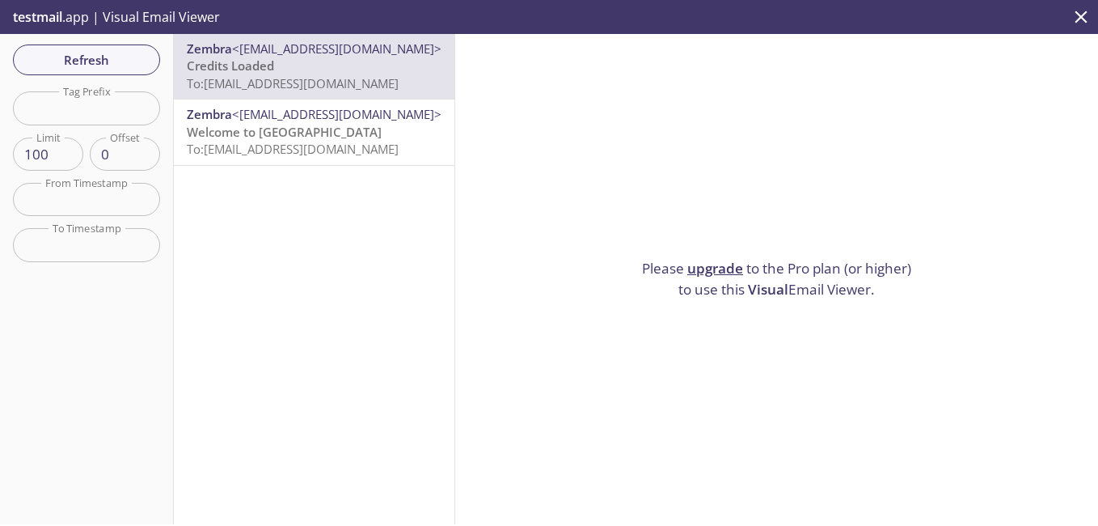
click at [294, 146] on span "To: [EMAIL_ADDRESS][DOMAIN_NAME]" at bounding box center [293, 149] width 212 height 16
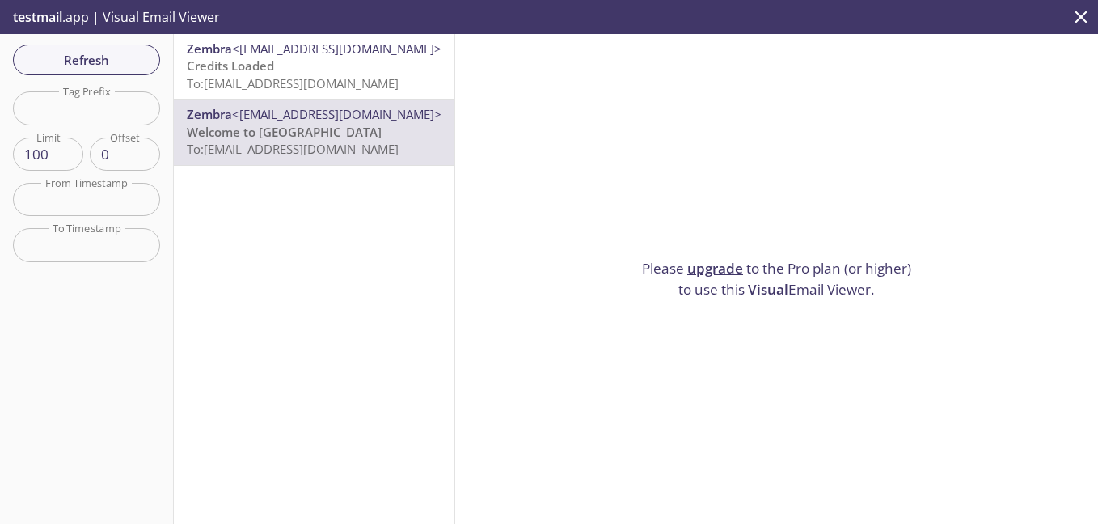
click at [1088, 27] on button "close" at bounding box center [1081, 17] width 34 height 34
